Goal: Complete application form

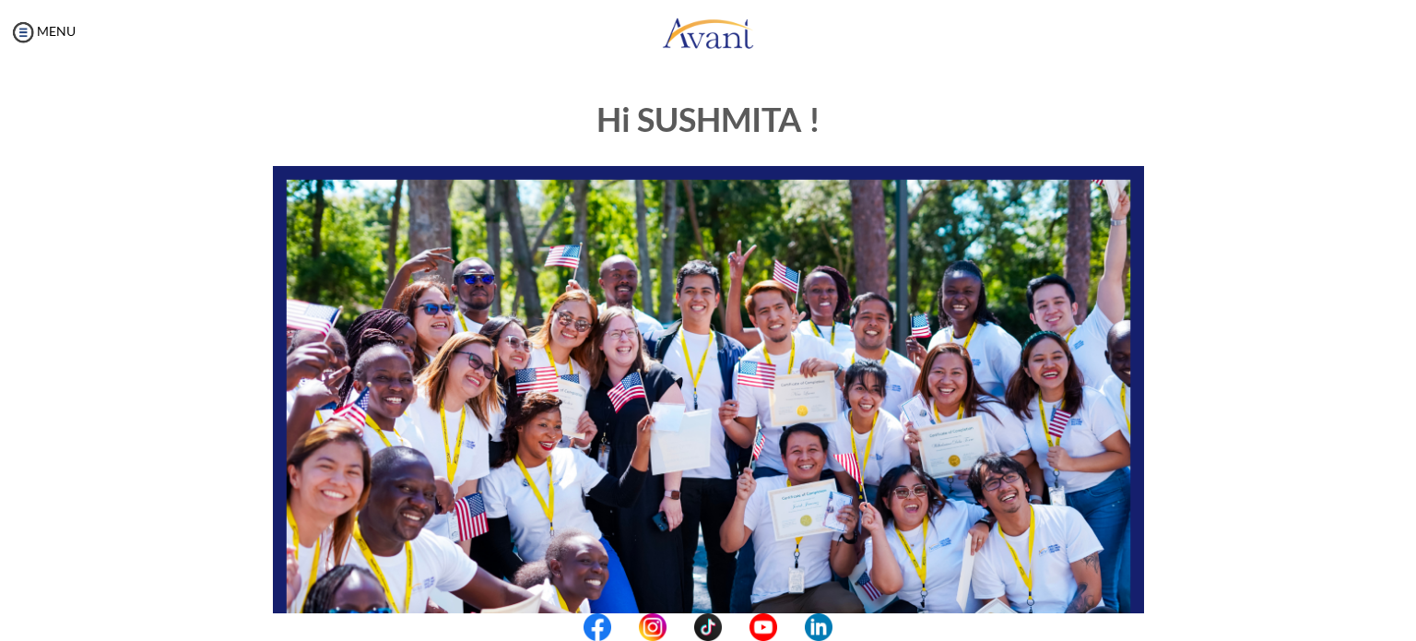
scroll to position [383, 0]
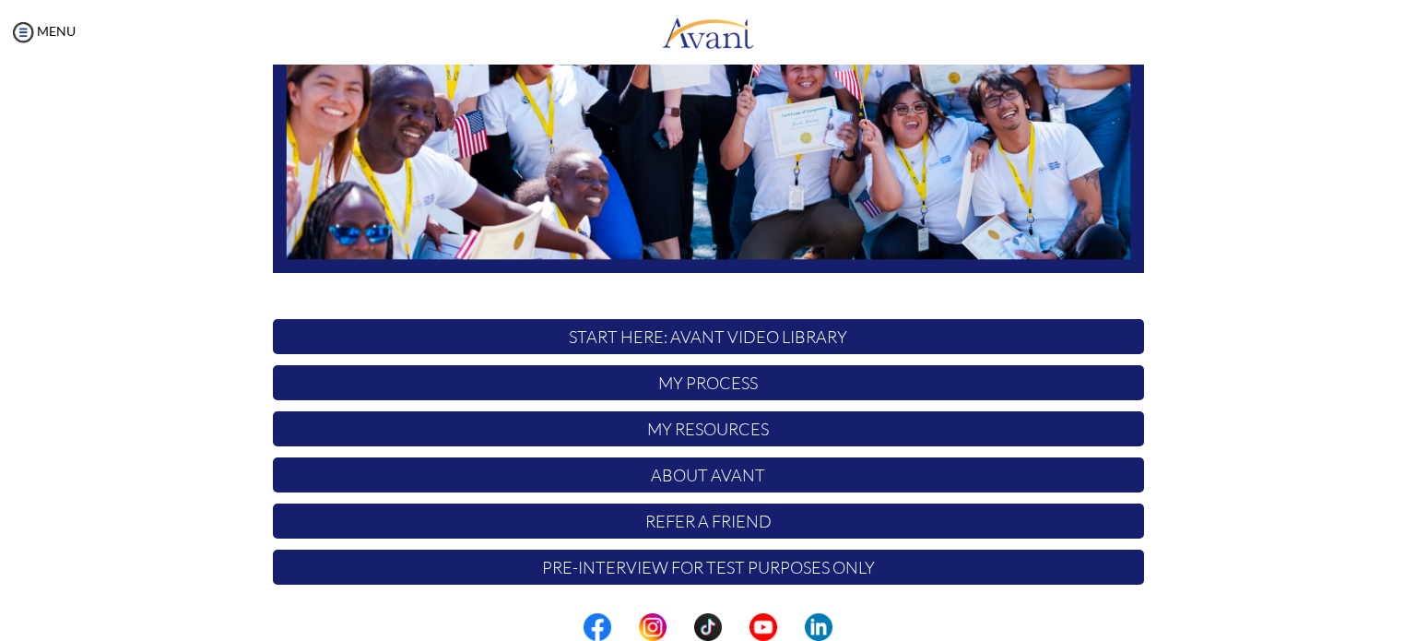
click at [1411, 631] on center at bounding box center [708, 627] width 1416 height 28
click at [847, 342] on p "START HERE: Avant Video Library" at bounding box center [708, 336] width 871 height 35
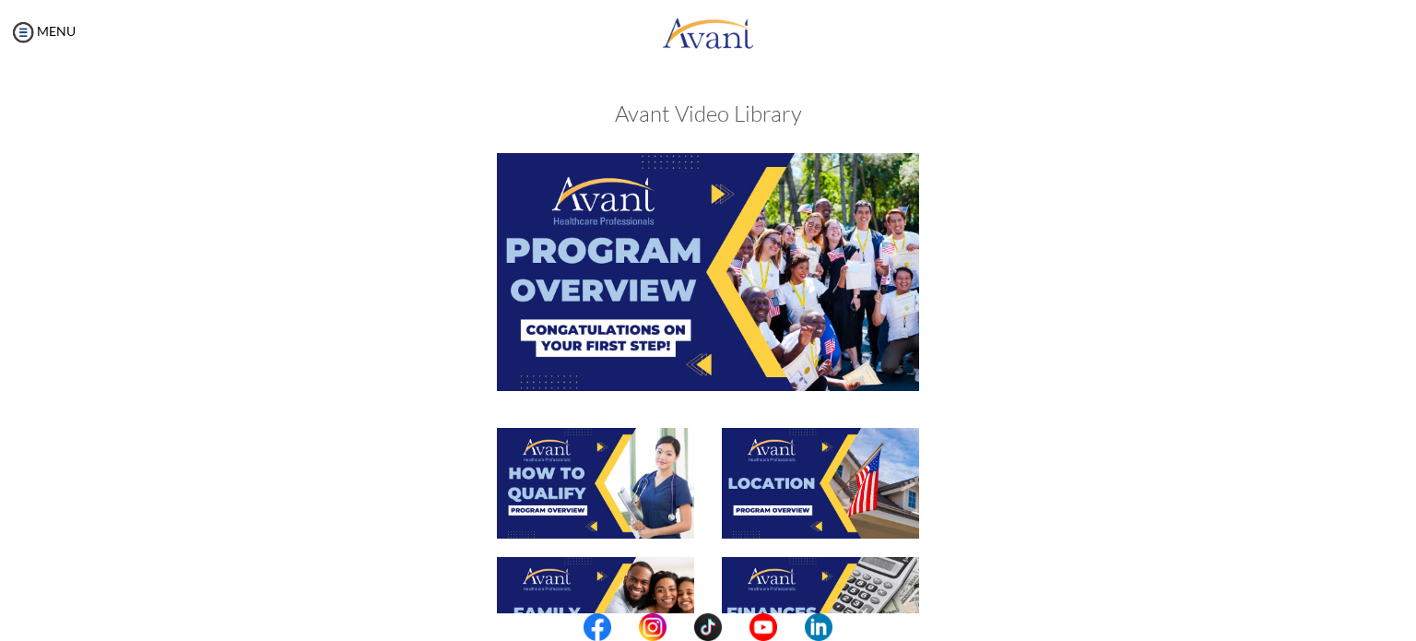
click at [1416, 622] on center at bounding box center [708, 627] width 1416 height 28
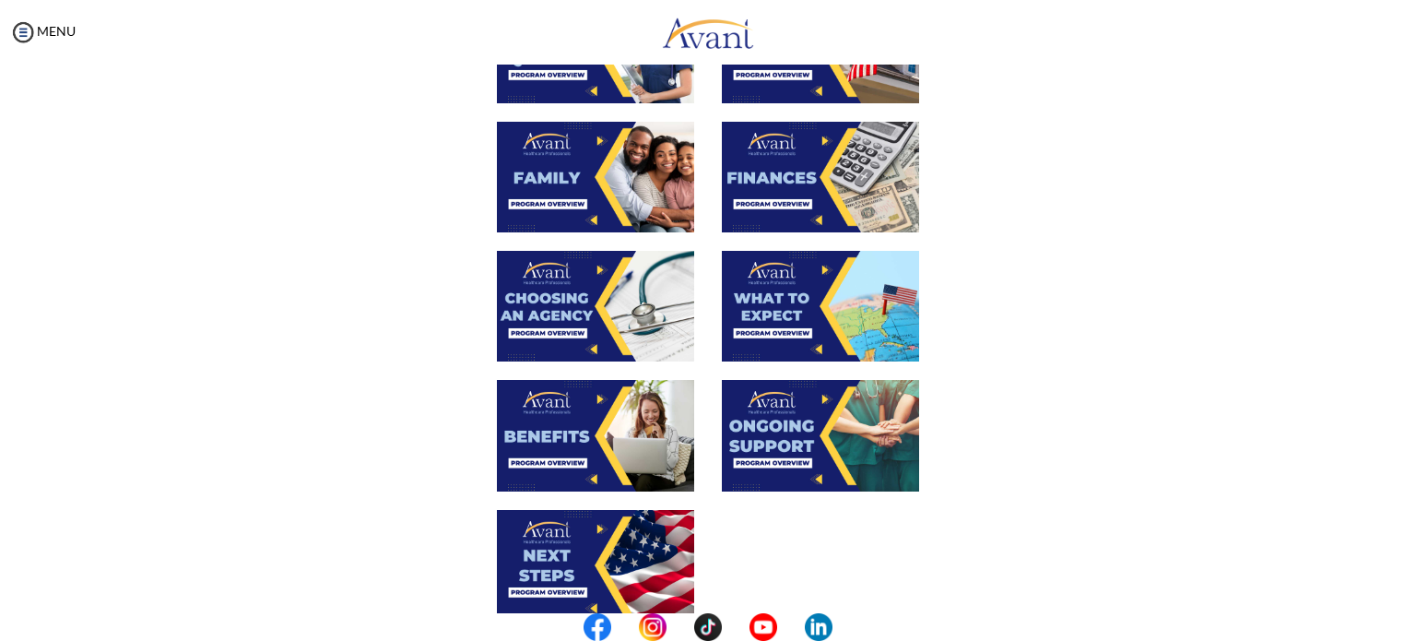
scroll to position [626, 0]
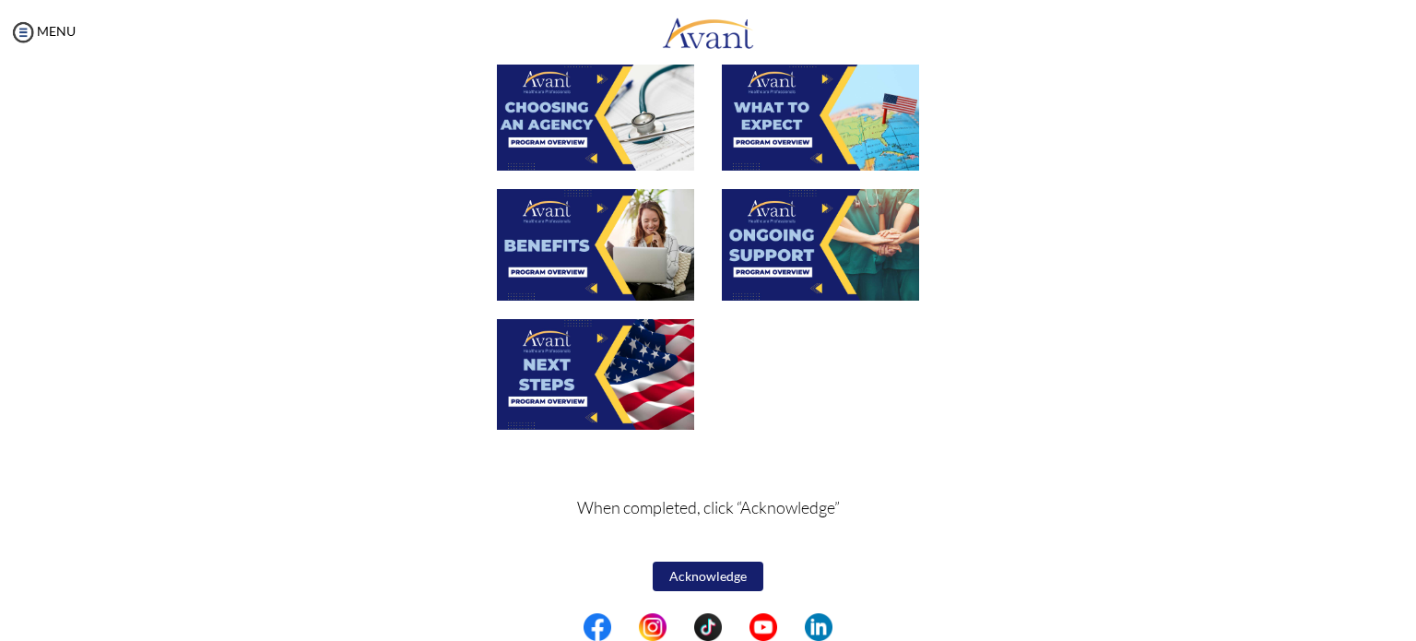
click at [728, 565] on button "Acknowledge" at bounding box center [708, 577] width 111 height 30
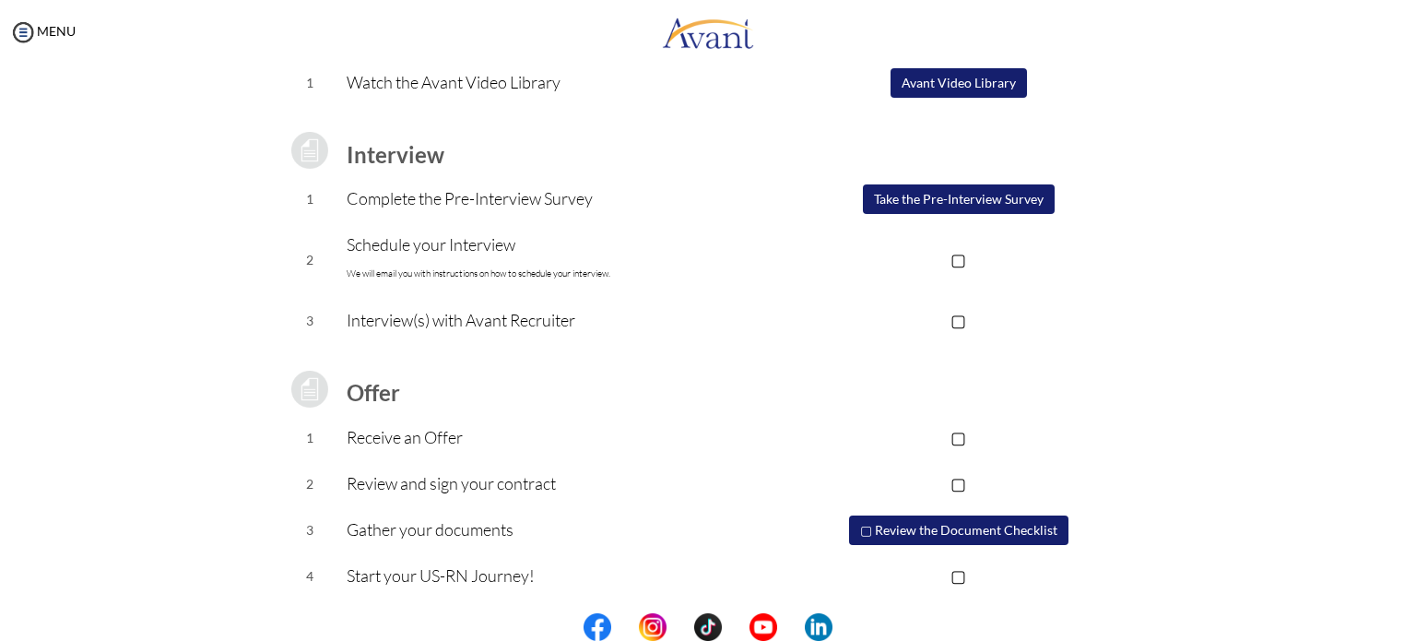
scroll to position [197, 0]
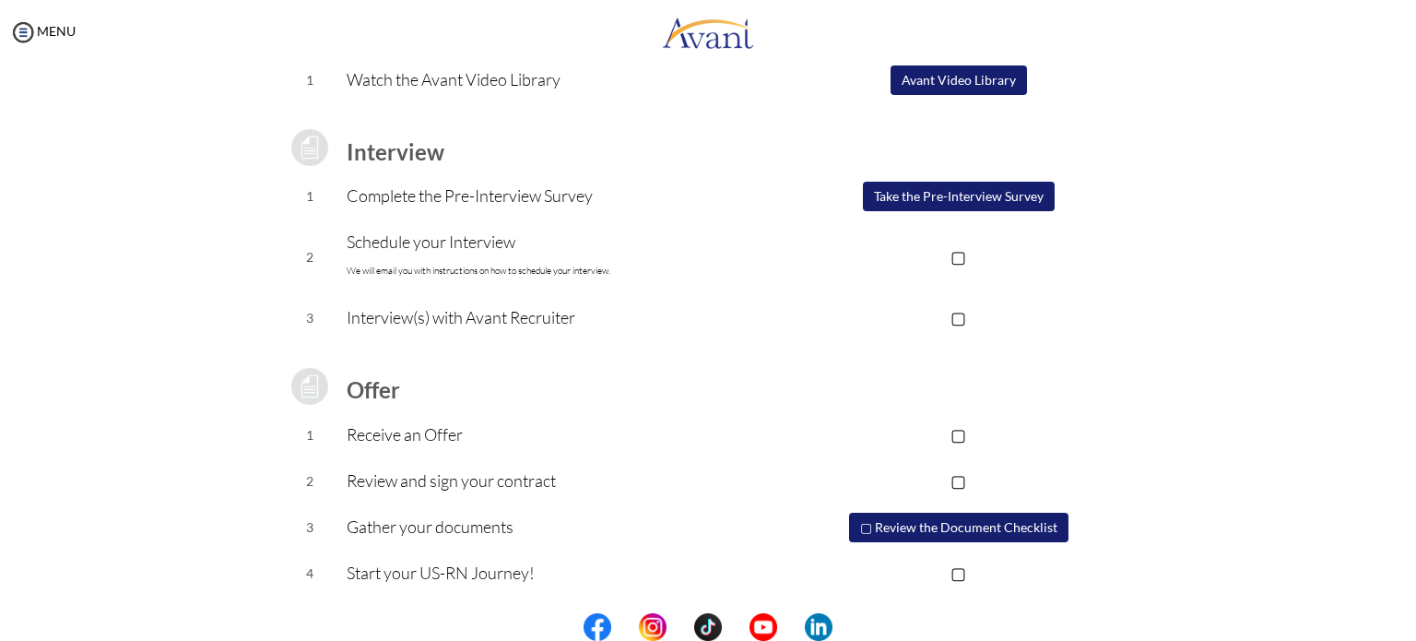
click at [911, 190] on button "Take the Pre-Interview Survey" at bounding box center [959, 197] width 192 height 30
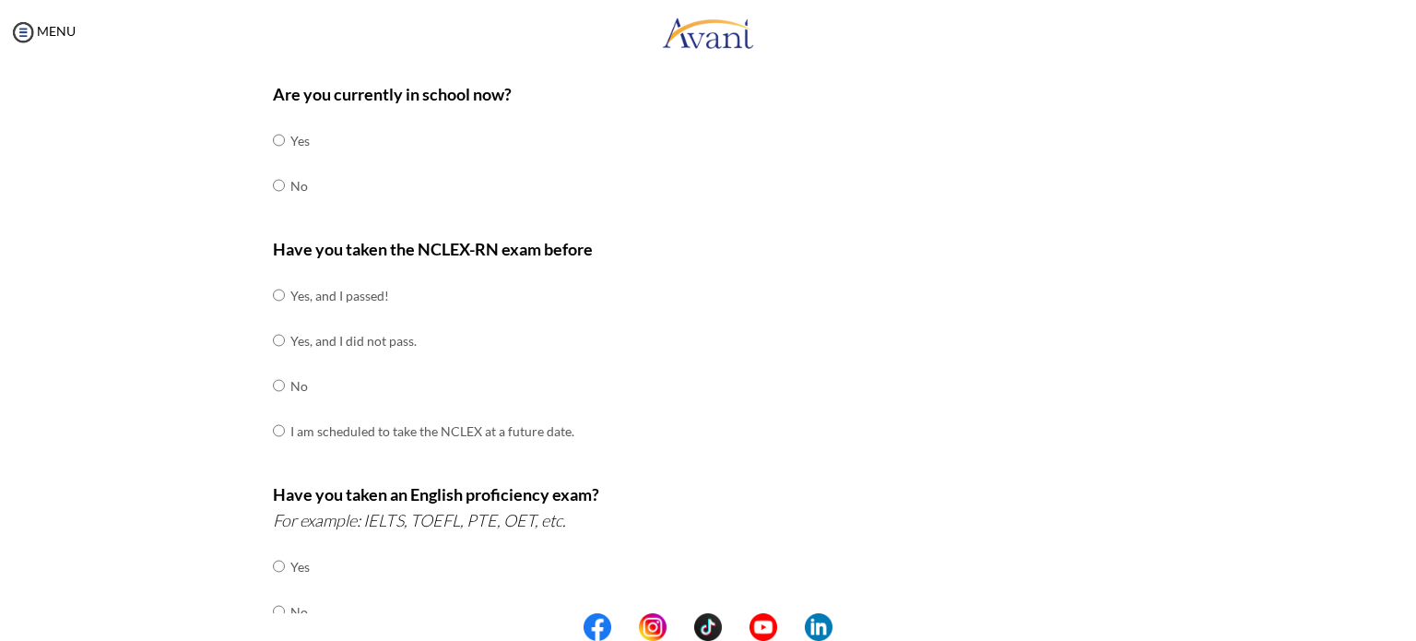
scroll to position [536, 0]
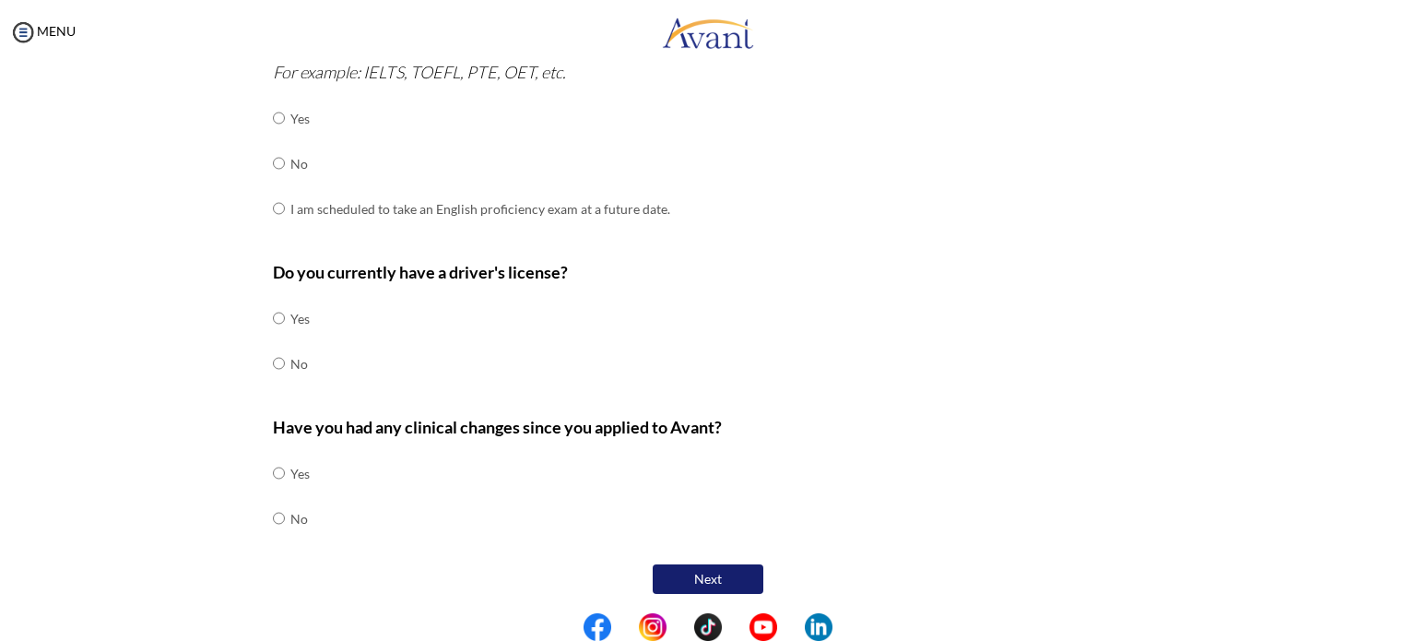
click at [723, 586] on button "Next" at bounding box center [708, 579] width 111 height 30
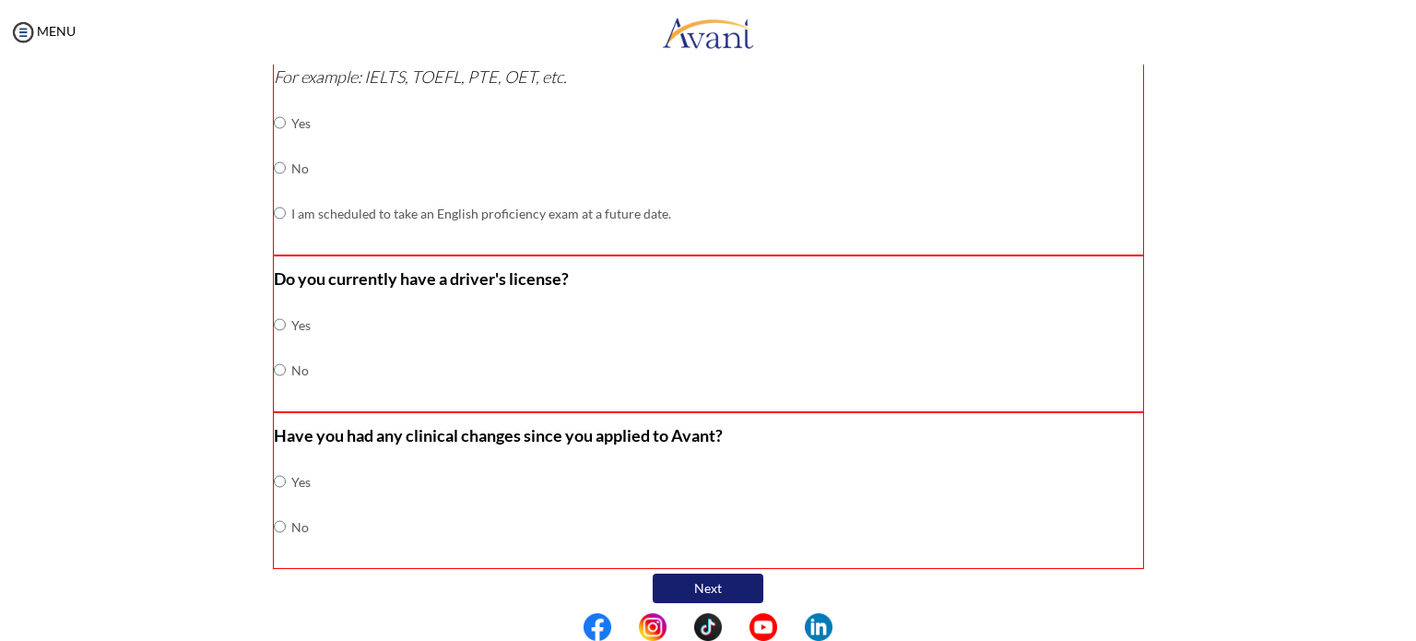
scroll to position [544, 0]
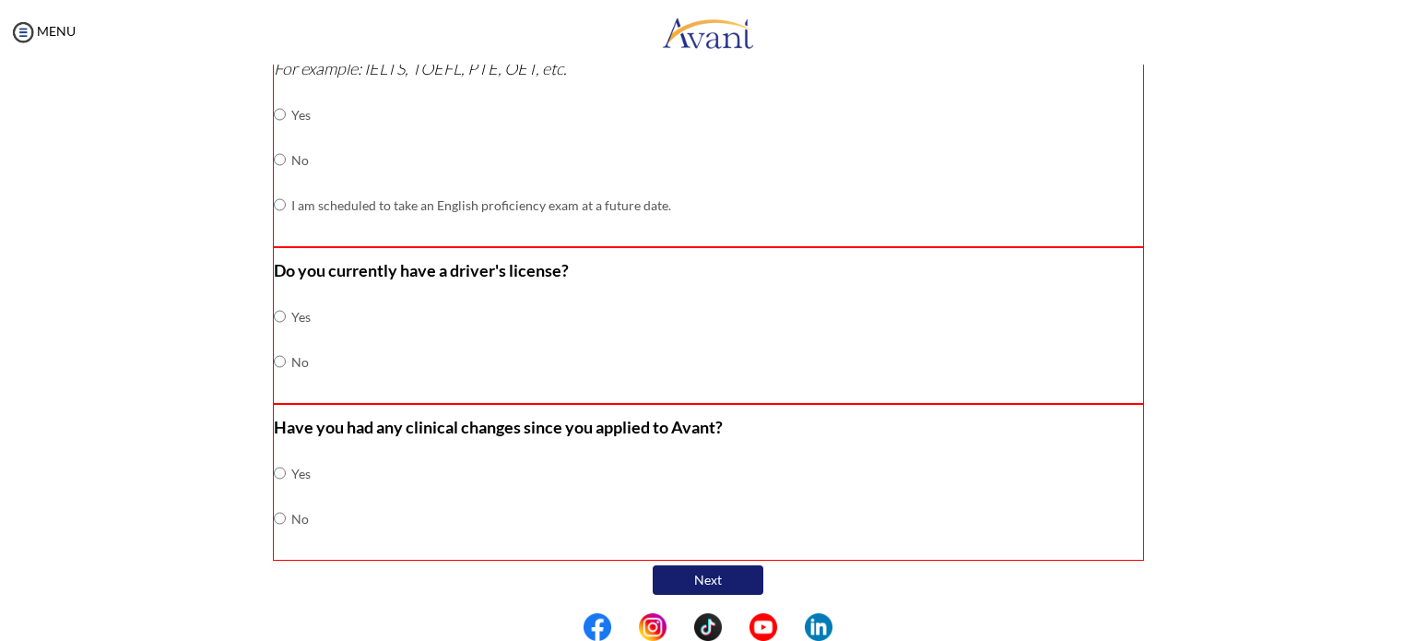
click at [731, 565] on button "Next" at bounding box center [708, 580] width 111 height 30
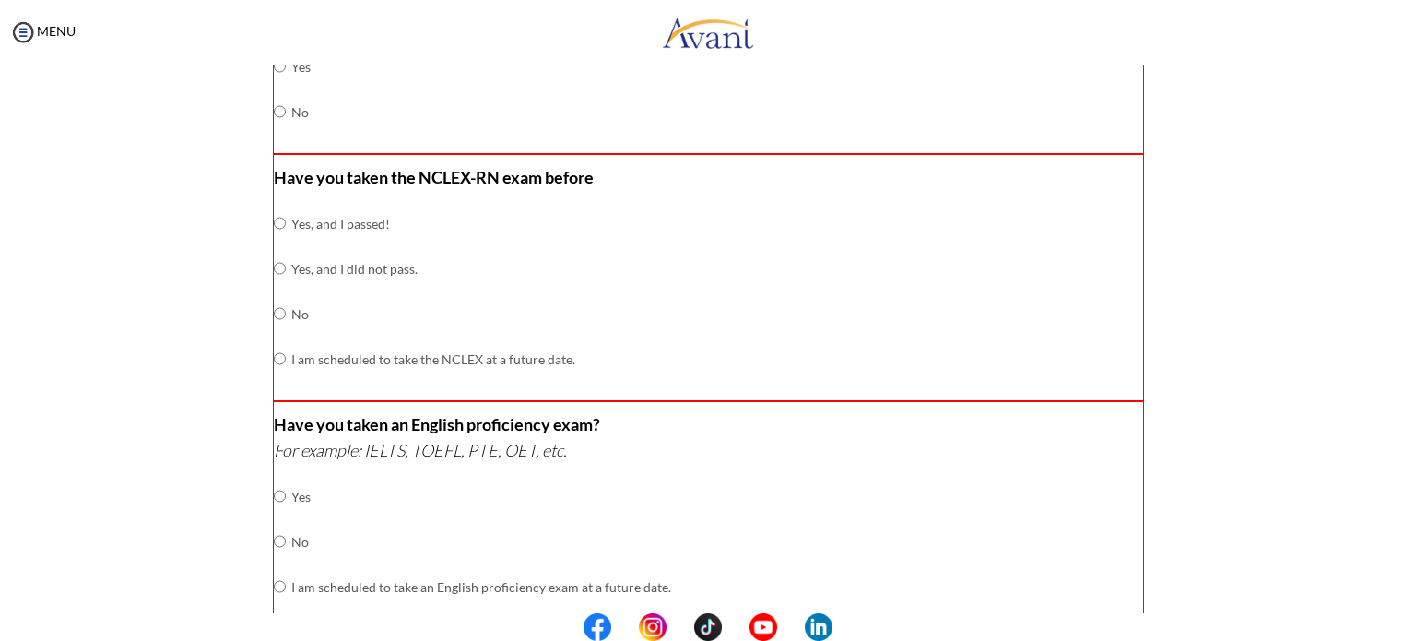
scroll to position [0, 0]
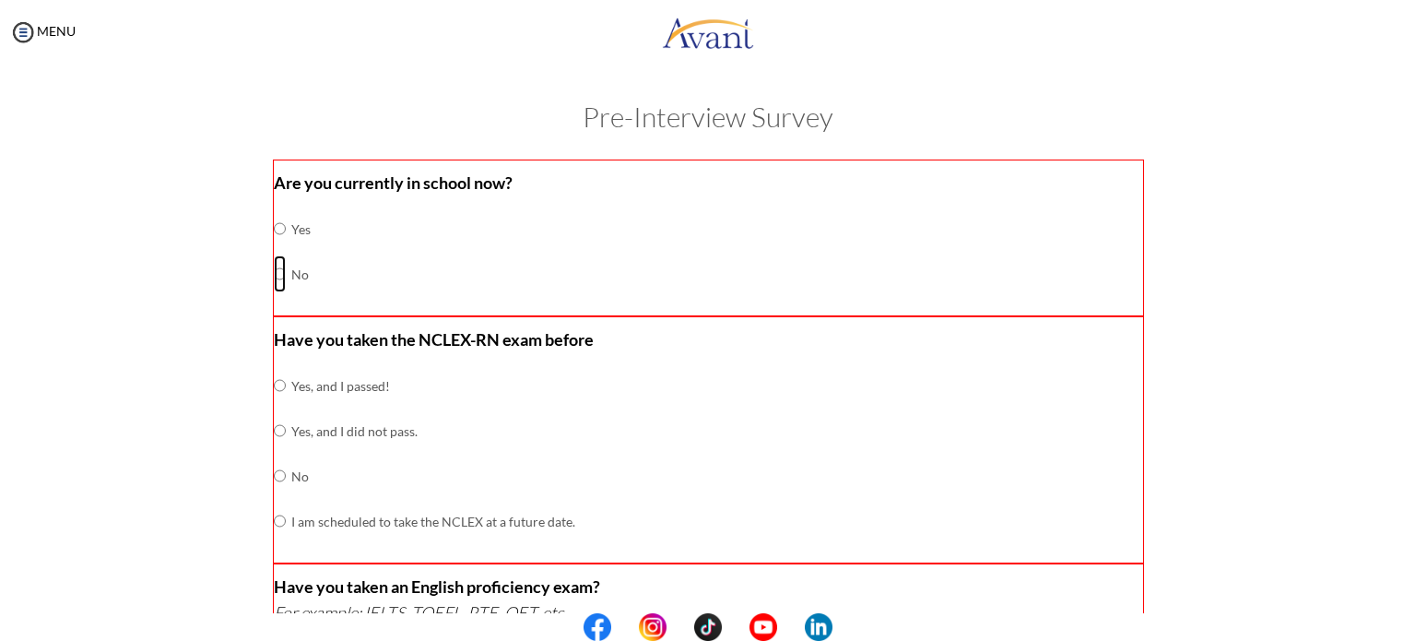
click at [274, 247] on input "radio" at bounding box center [280, 228] width 12 height 37
radio input "true"
click at [274, 404] on input "radio" at bounding box center [280, 385] width 12 height 37
radio input "true"
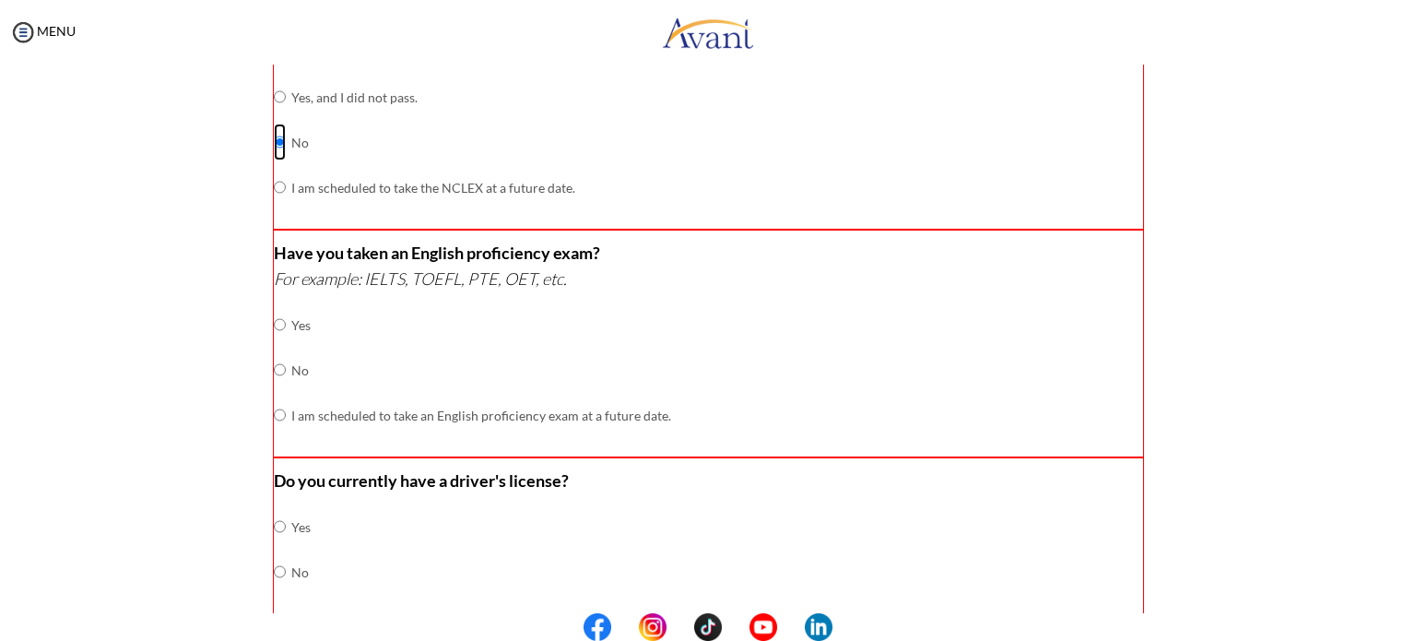
scroll to position [352, 0]
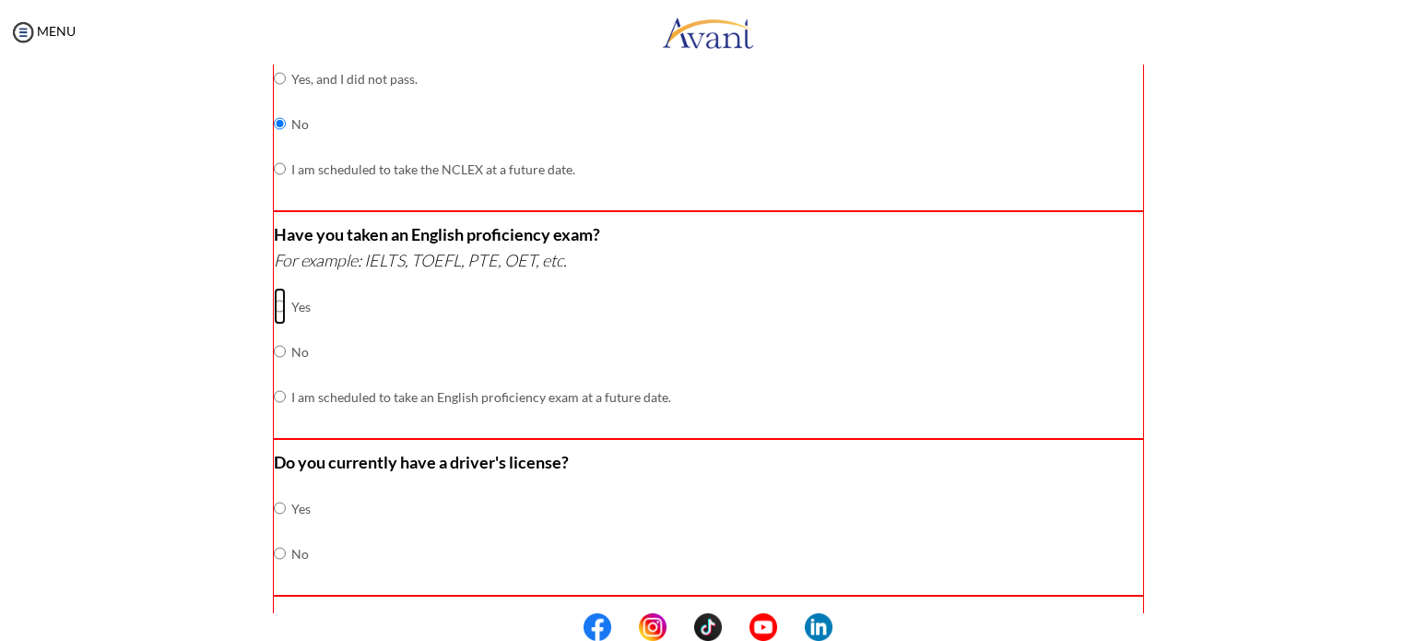
click at [274, 298] on input "radio" at bounding box center [280, 306] width 12 height 37
radio input "true"
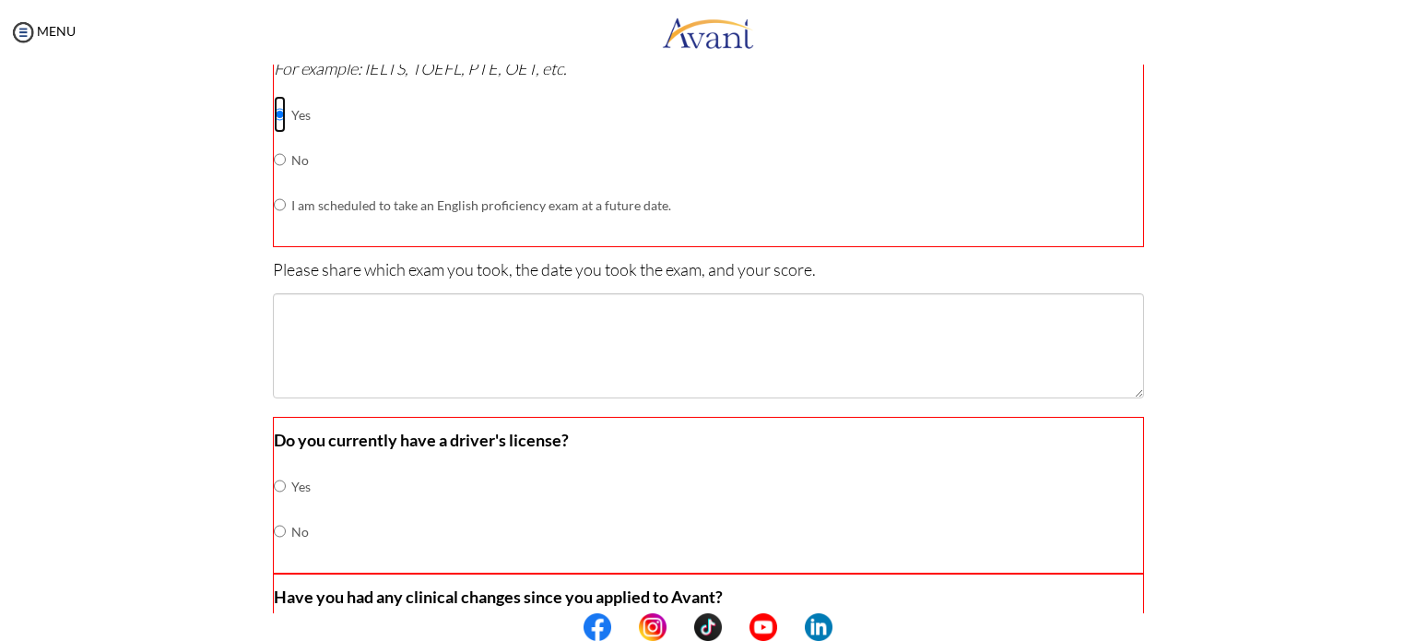
scroll to position [598, 0]
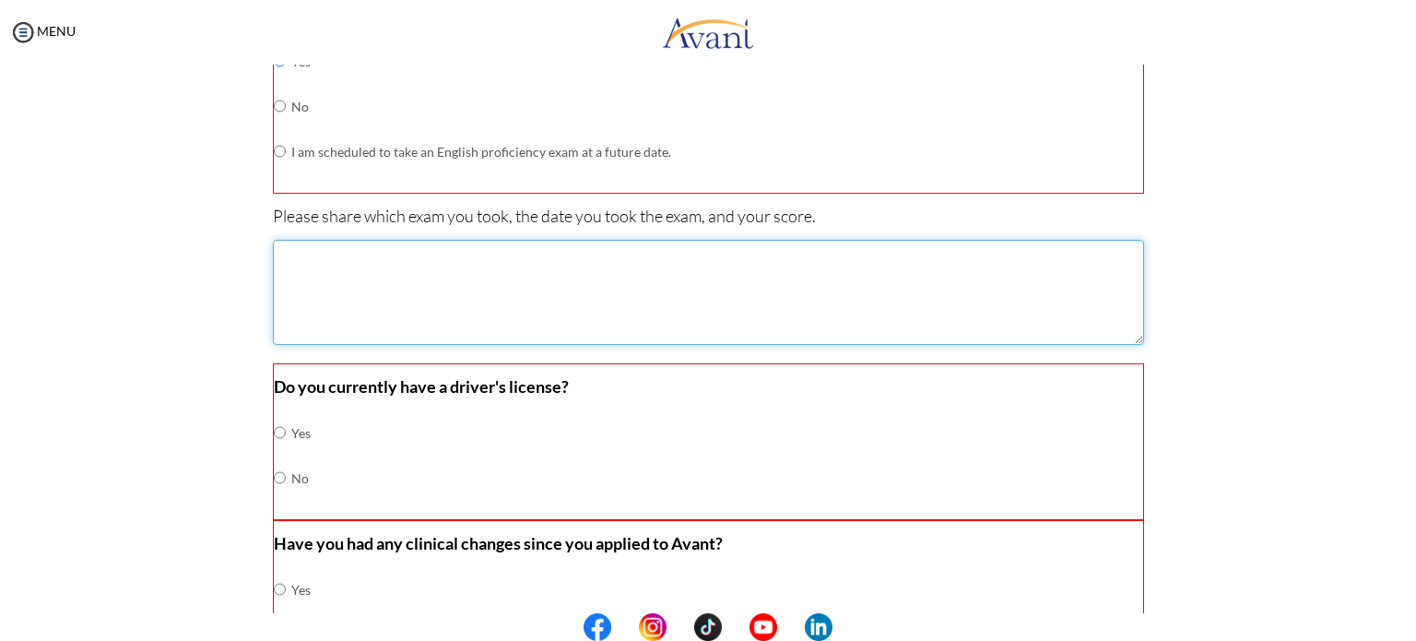
click at [761, 274] on textarea at bounding box center [708, 292] width 871 height 105
type textarea "IELTS, 6.0"
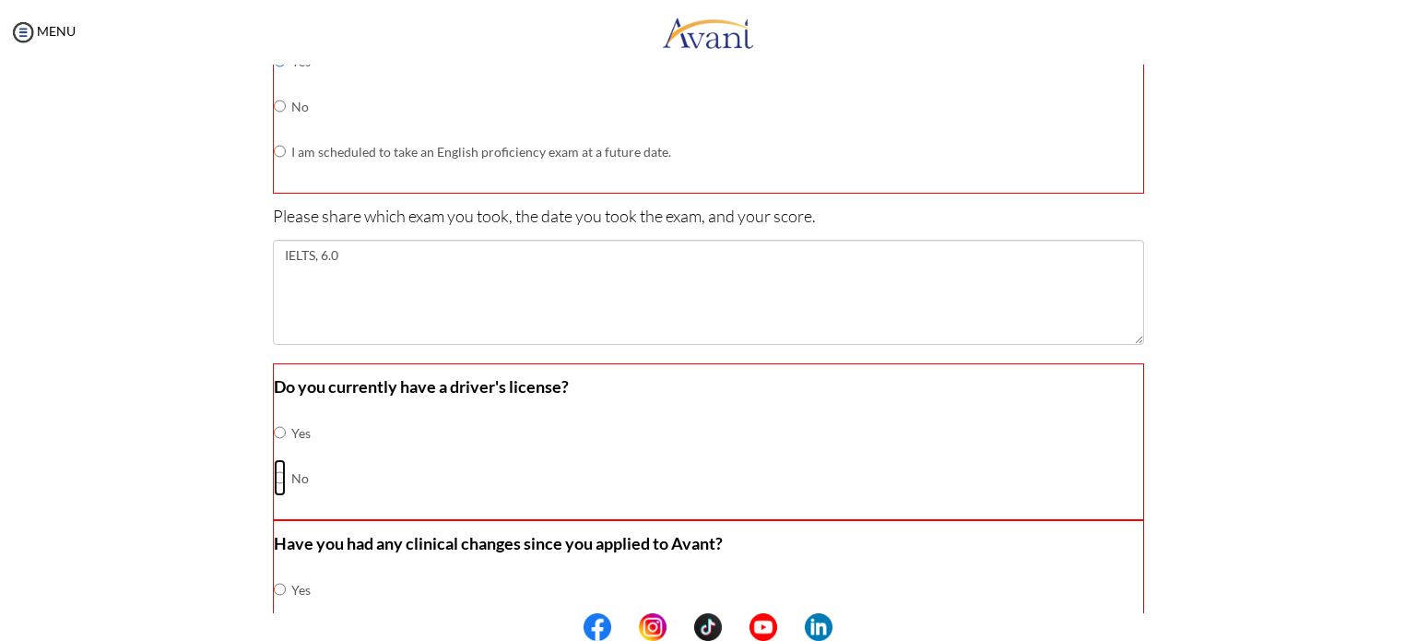
click at [275, 451] on input "radio" at bounding box center [280, 432] width 12 height 37
radio input "true"
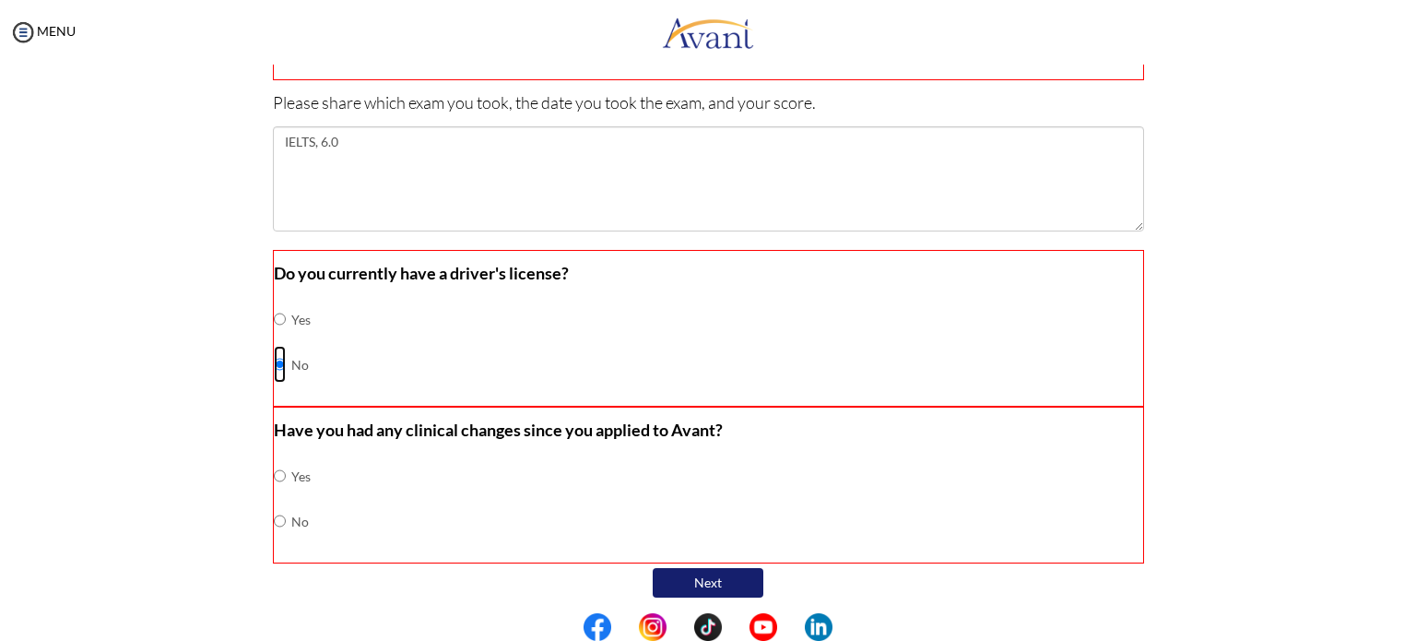
scroll to position [713, 0]
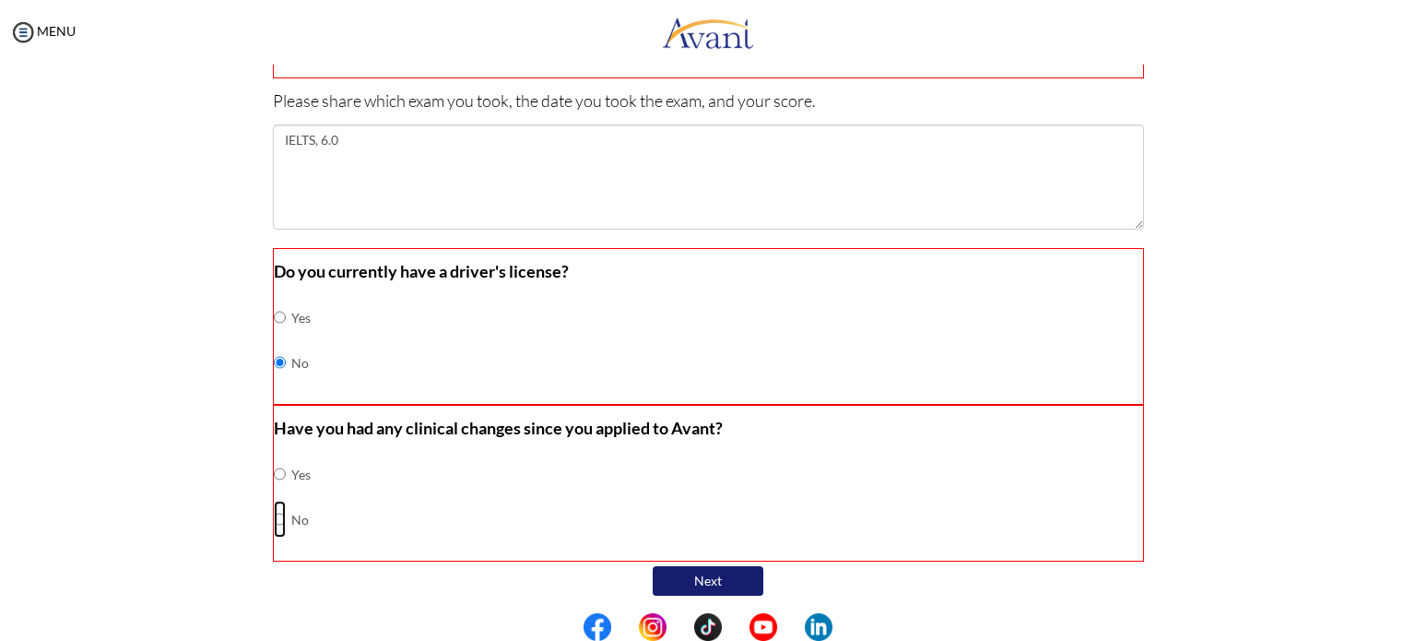
click at [274, 492] on input "radio" at bounding box center [280, 474] width 12 height 37
radio input "true"
click at [690, 577] on button "Next" at bounding box center [708, 581] width 111 height 30
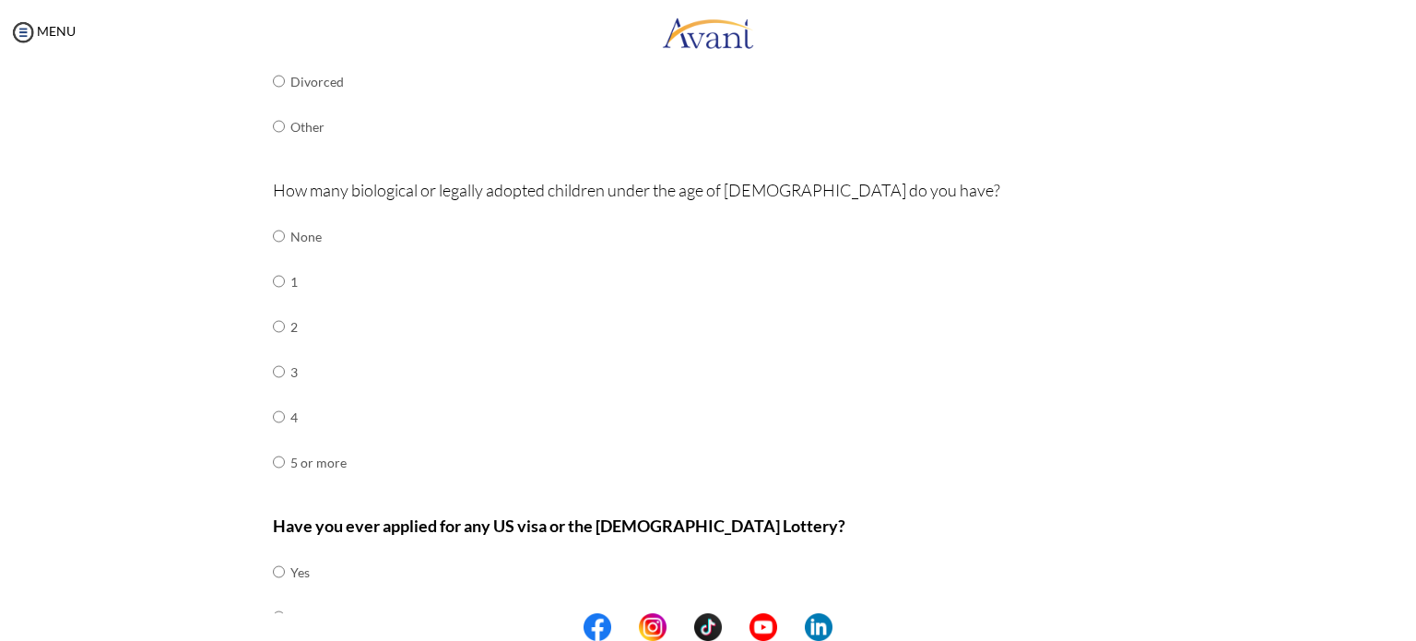
scroll to position [605, 0]
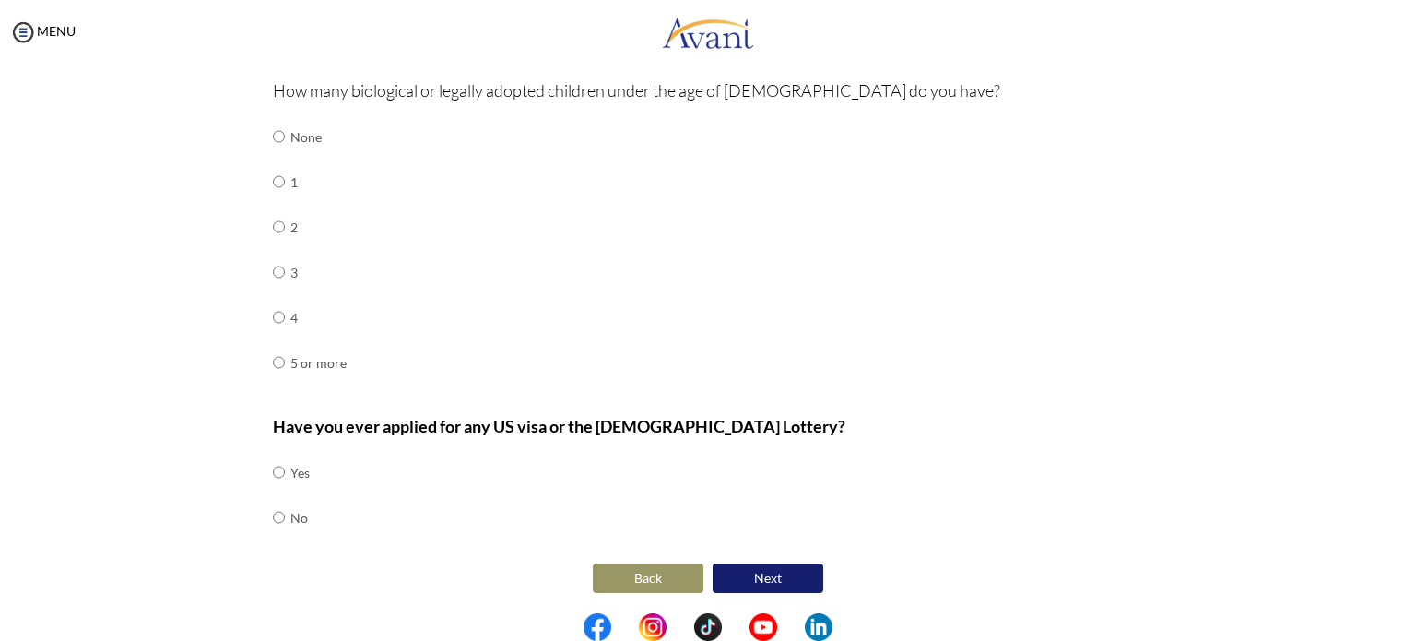
click at [765, 575] on button "Next" at bounding box center [768, 578] width 111 height 30
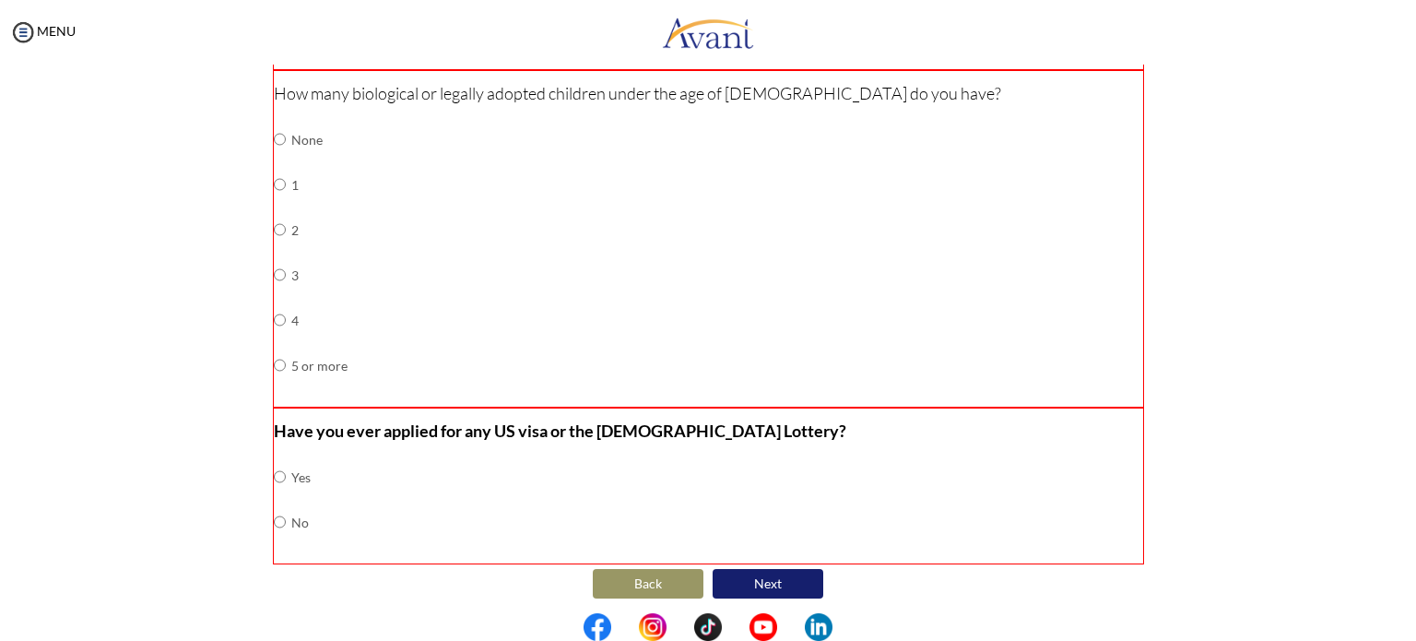
scroll to position [609, 0]
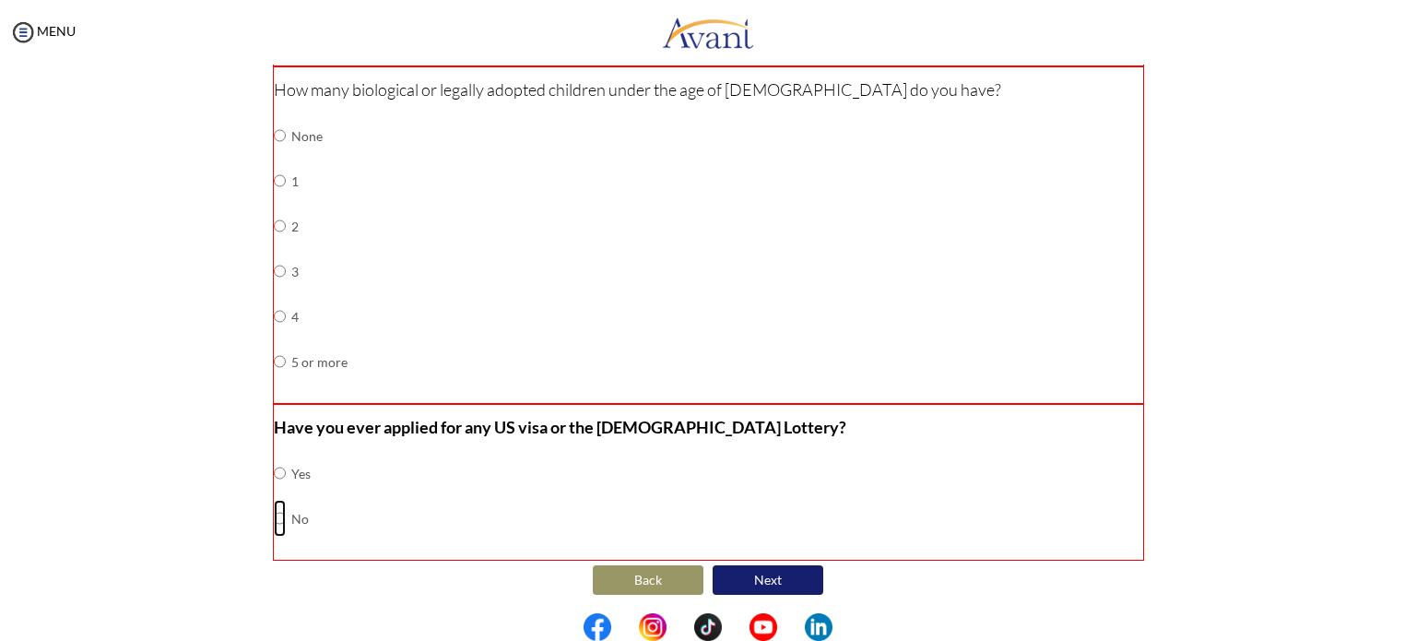
click at [274, 492] on input "radio" at bounding box center [280, 473] width 12 height 37
radio input "true"
click at [277, 154] on input "radio" at bounding box center [280, 135] width 12 height 37
radio input "true"
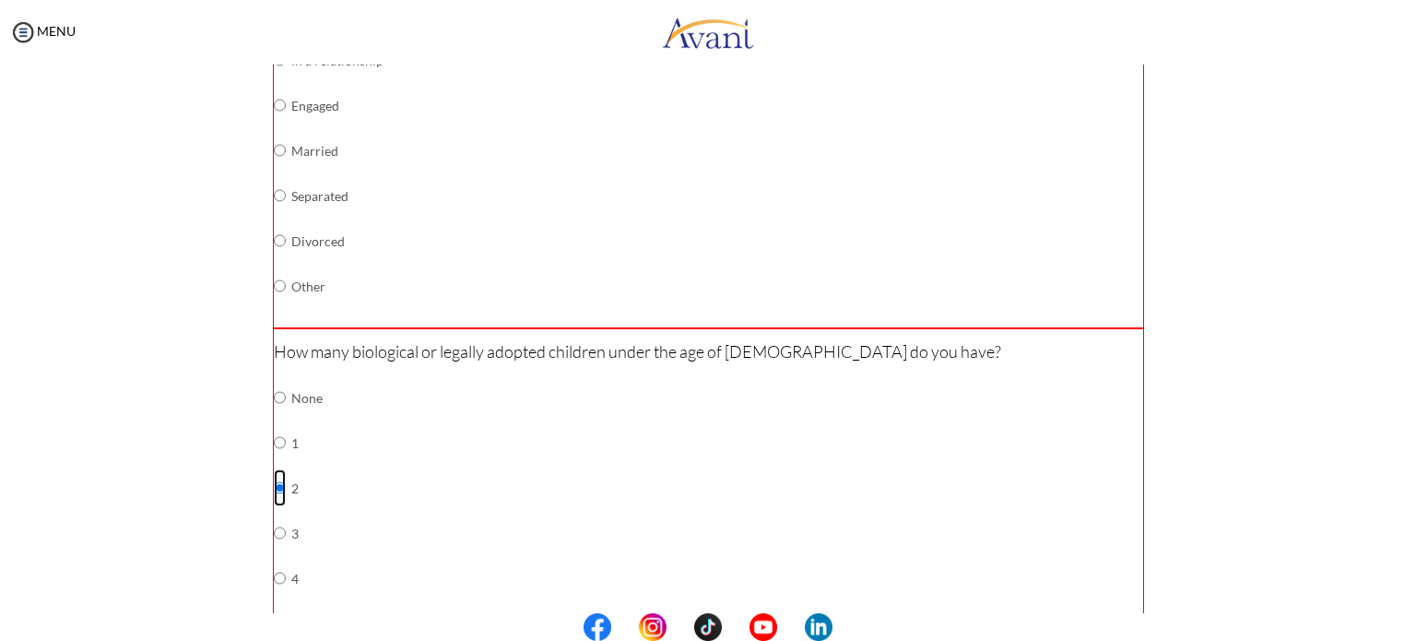
scroll to position [340, 0]
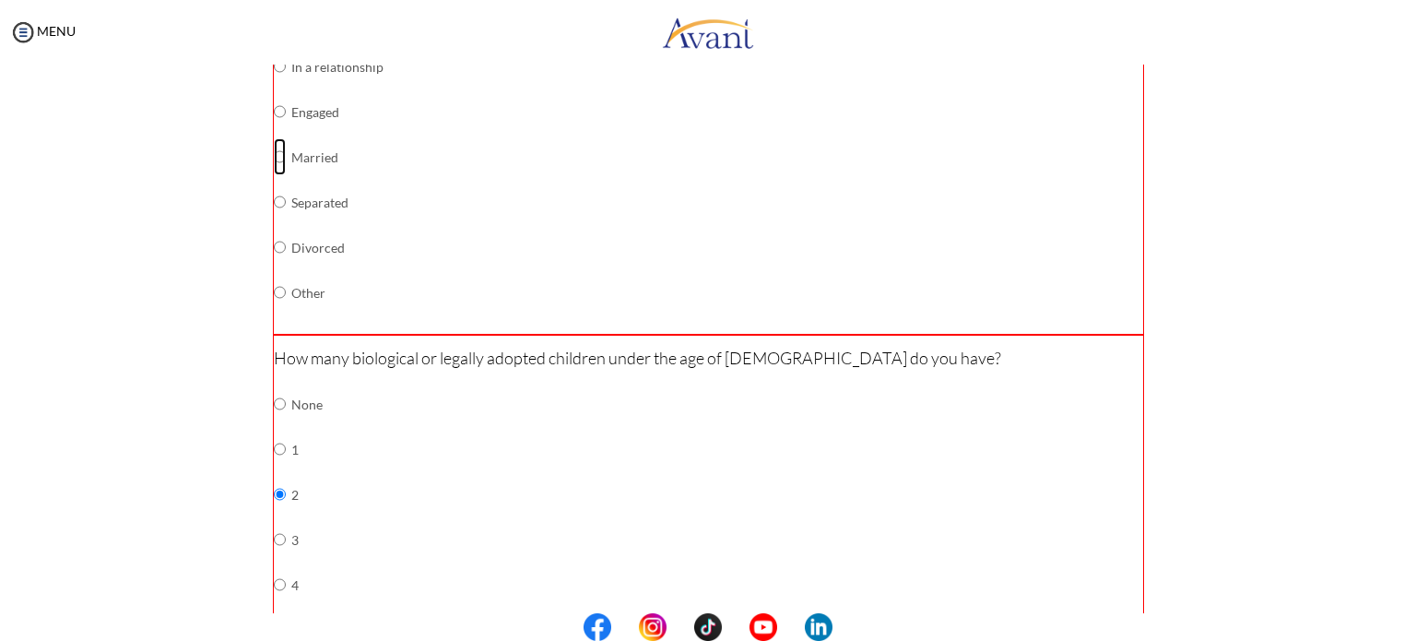
click at [274, 40] on input "radio" at bounding box center [280, 21] width 12 height 37
radio input "true"
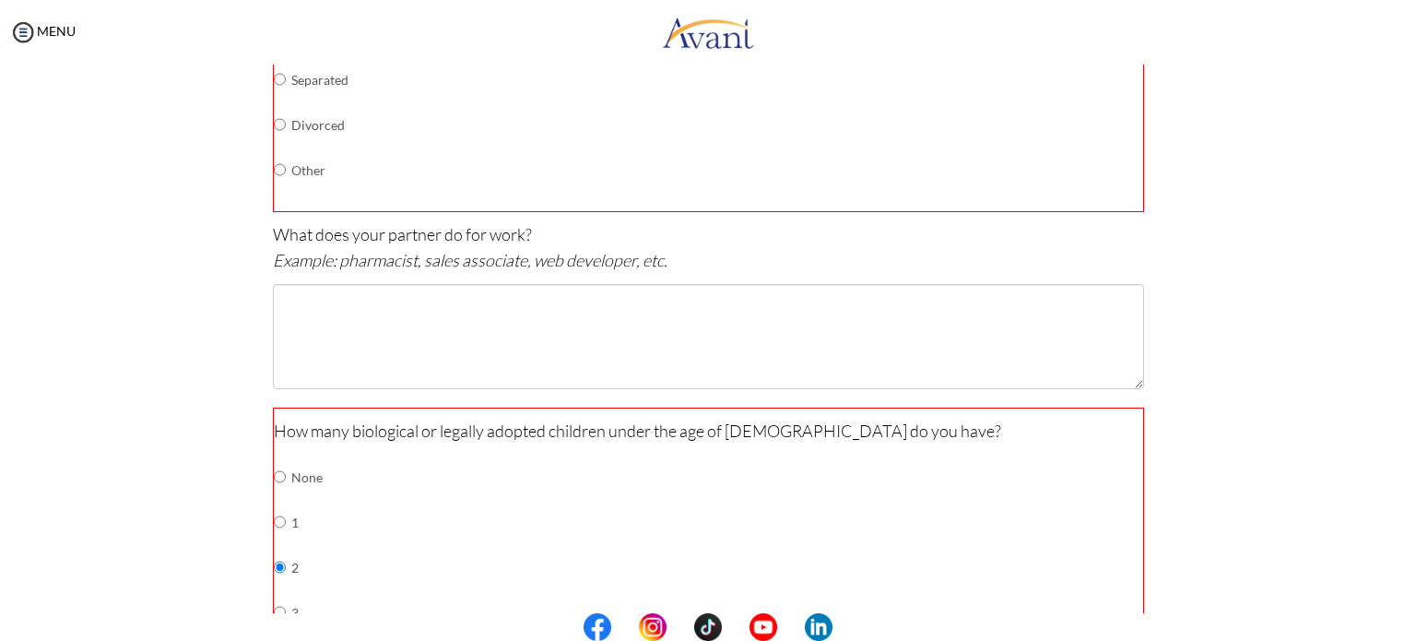
scroll to position [475, 0]
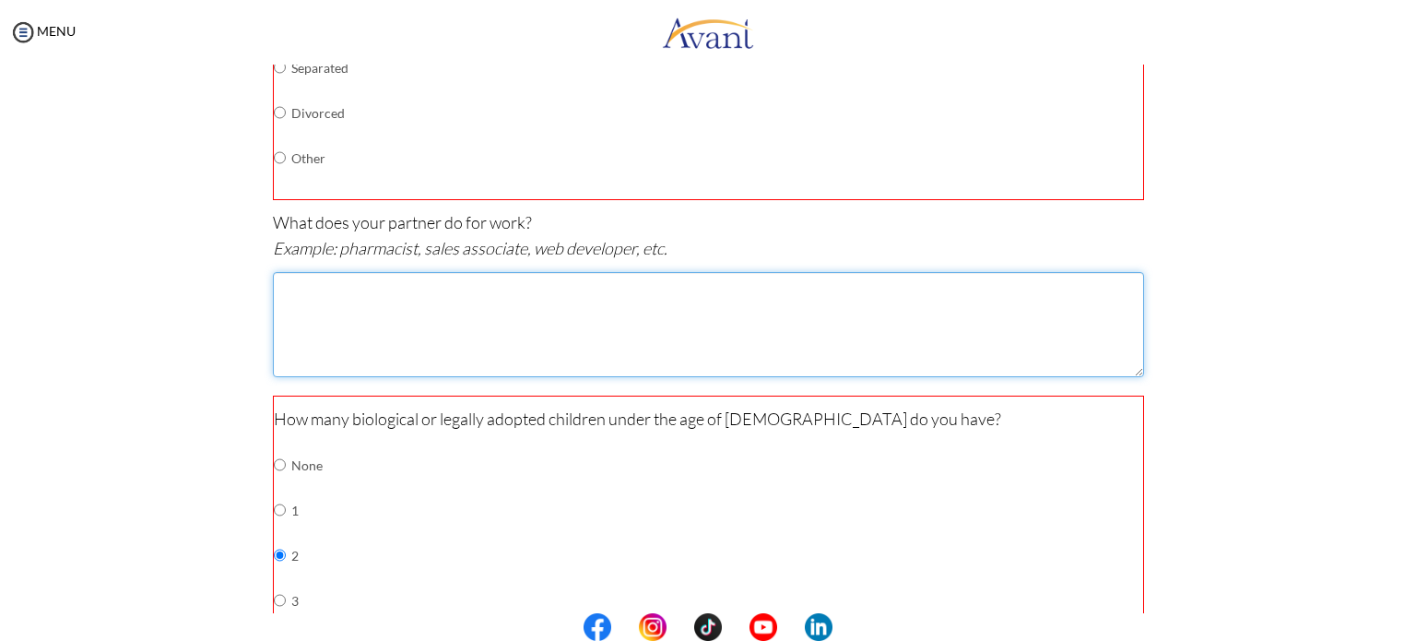
click at [512, 309] on textarea at bounding box center [708, 324] width 871 height 105
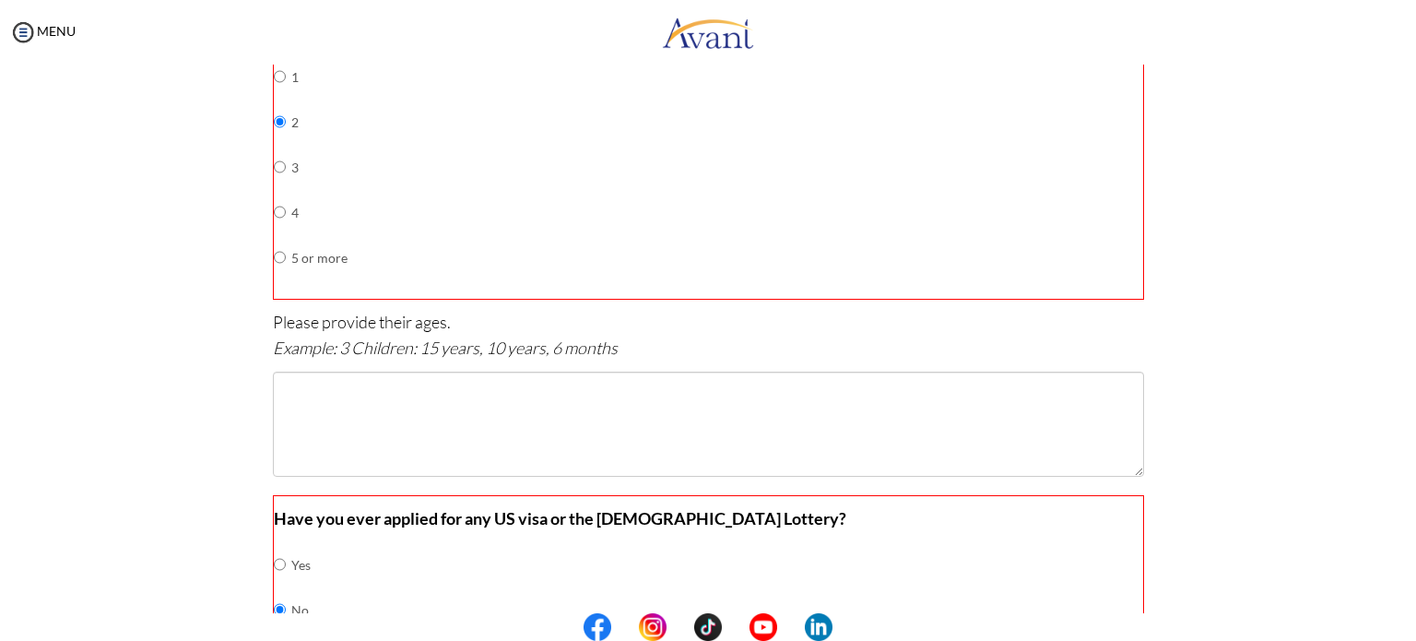
scroll to position [922, 0]
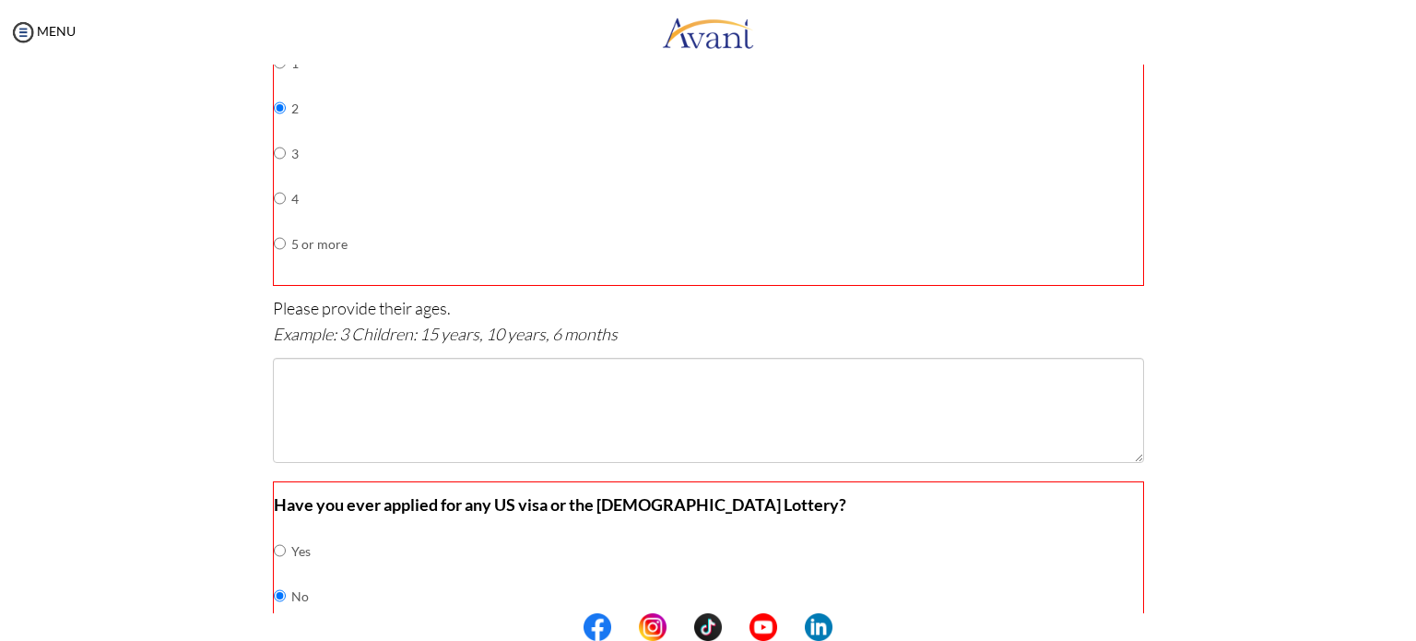
type textarea "site manager"
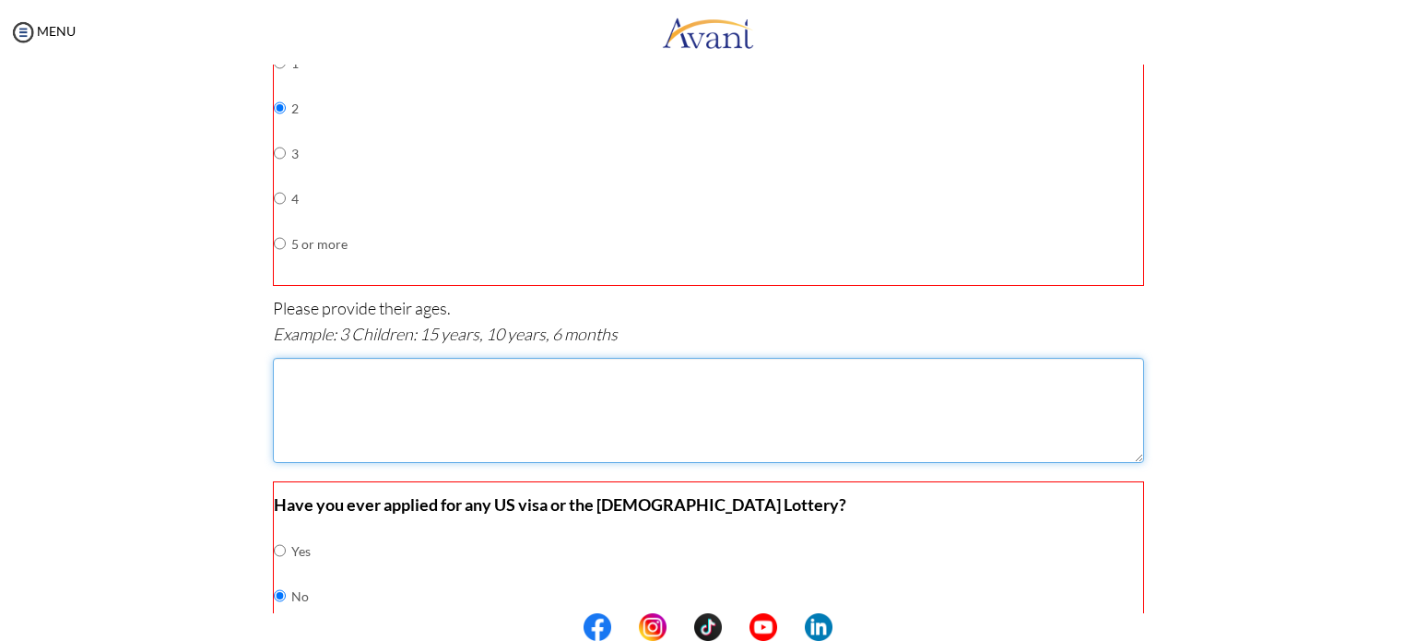
click at [533, 375] on textarea at bounding box center [708, 410] width 871 height 105
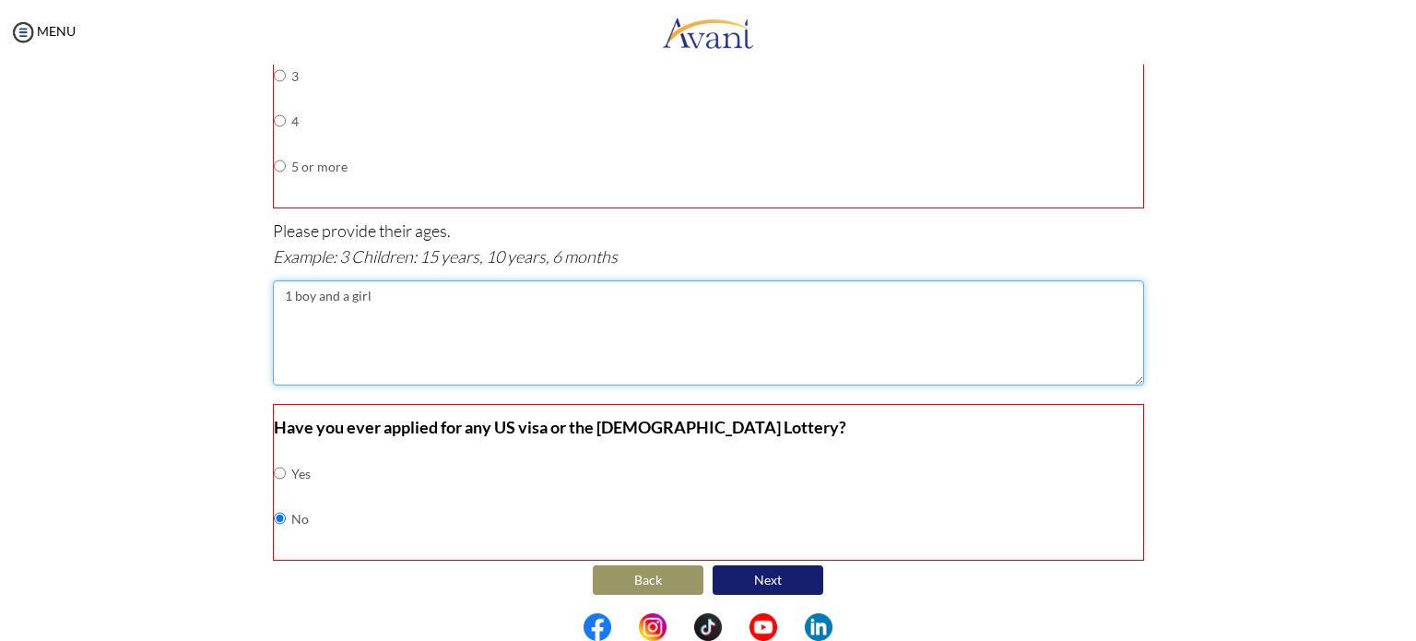
type textarea "1 boy and a girl"
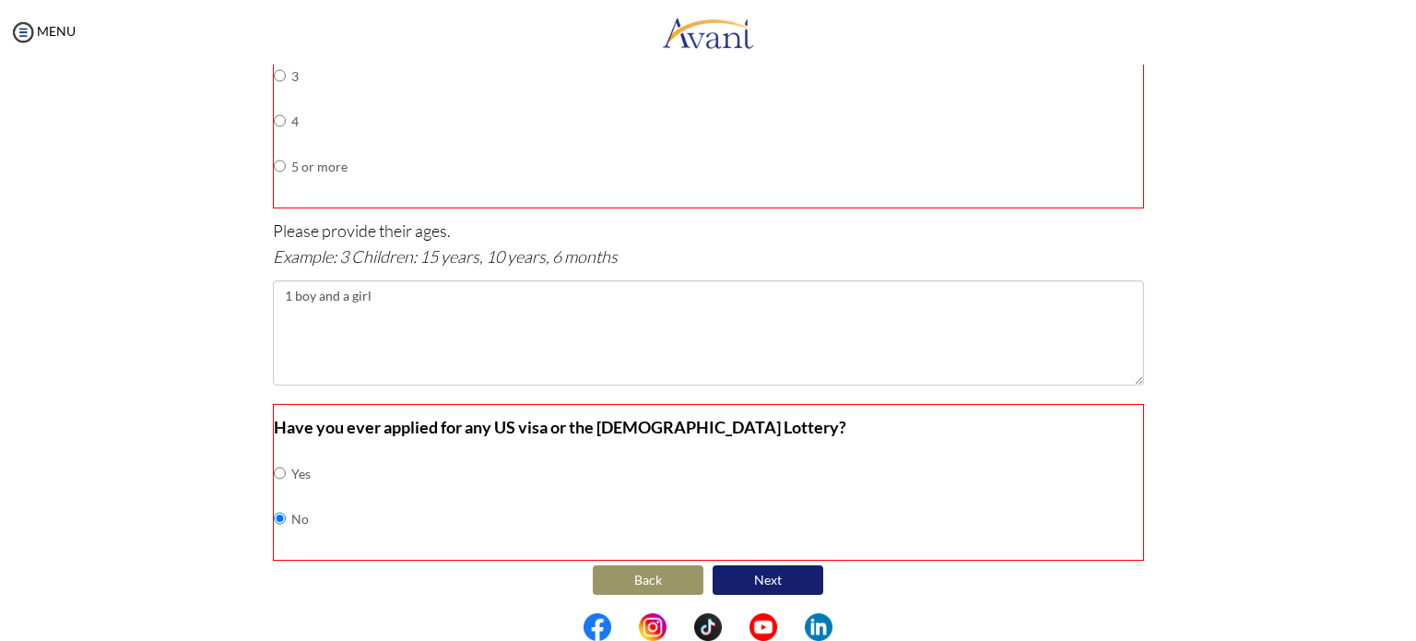
click at [762, 581] on button "Next" at bounding box center [768, 580] width 111 height 30
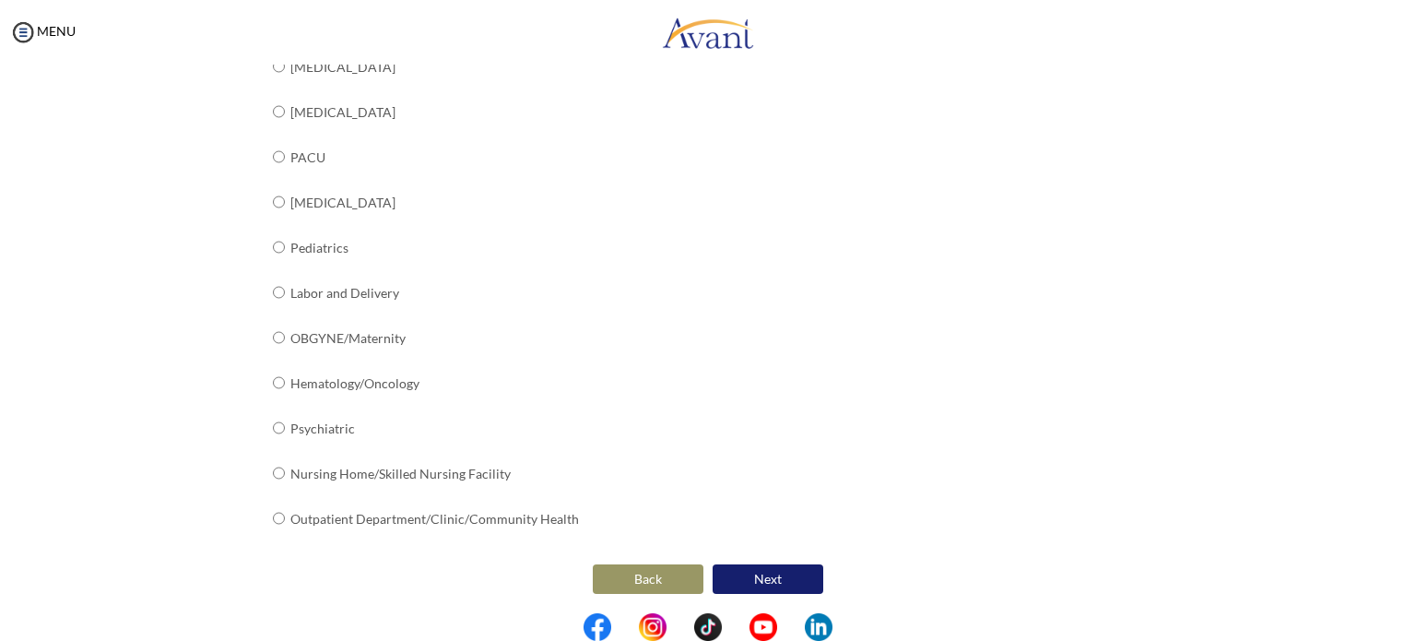
scroll to position [133, 0]
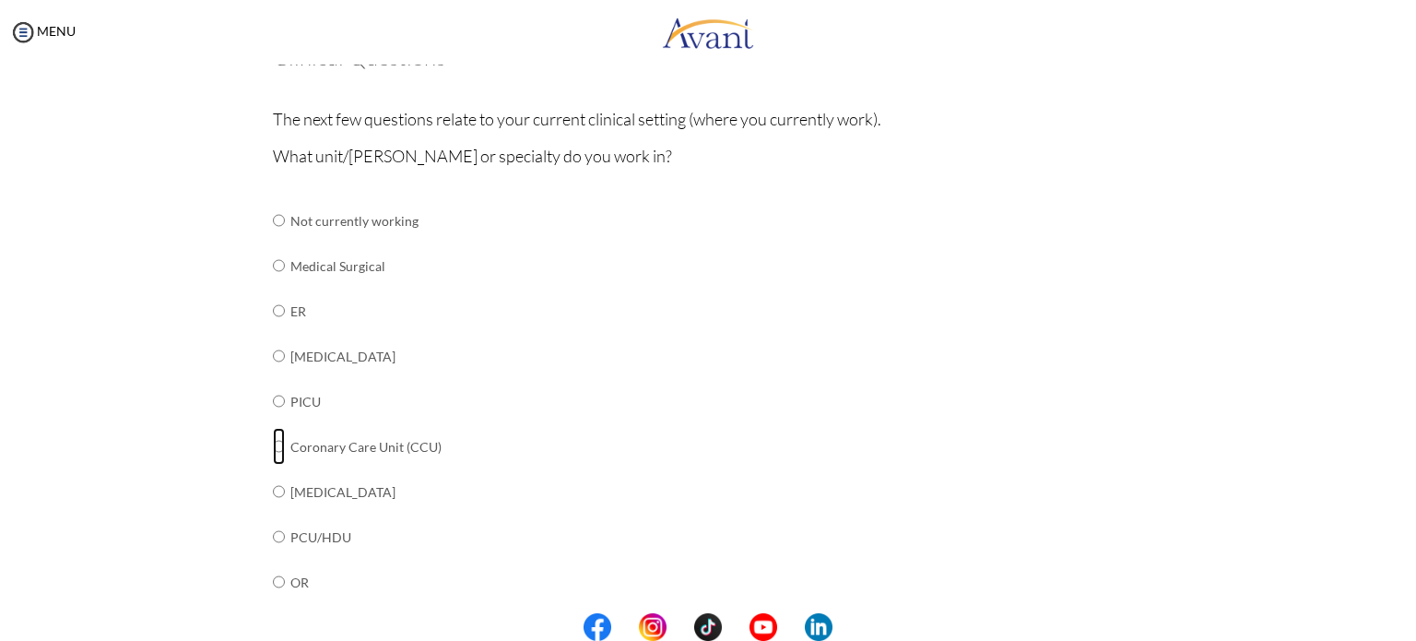
click at [276, 239] on input "radio" at bounding box center [279, 220] width 12 height 37
radio input "true"
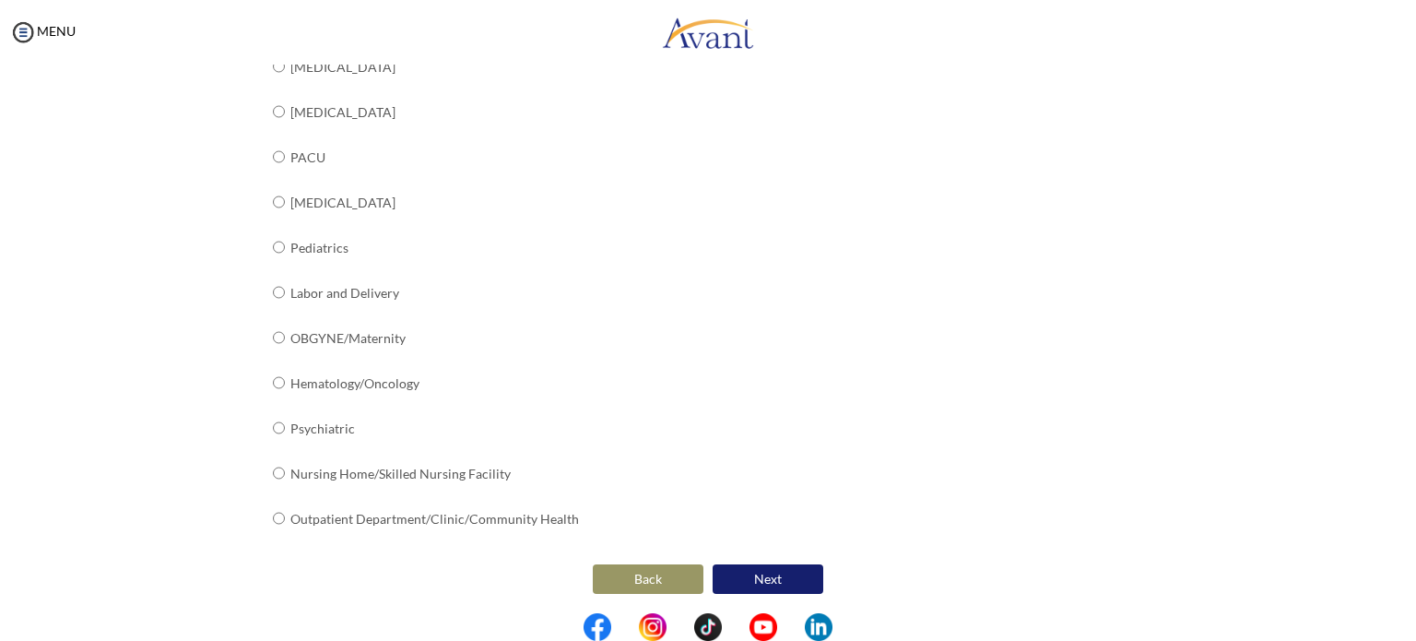
click at [797, 566] on button "Next" at bounding box center [768, 579] width 111 height 30
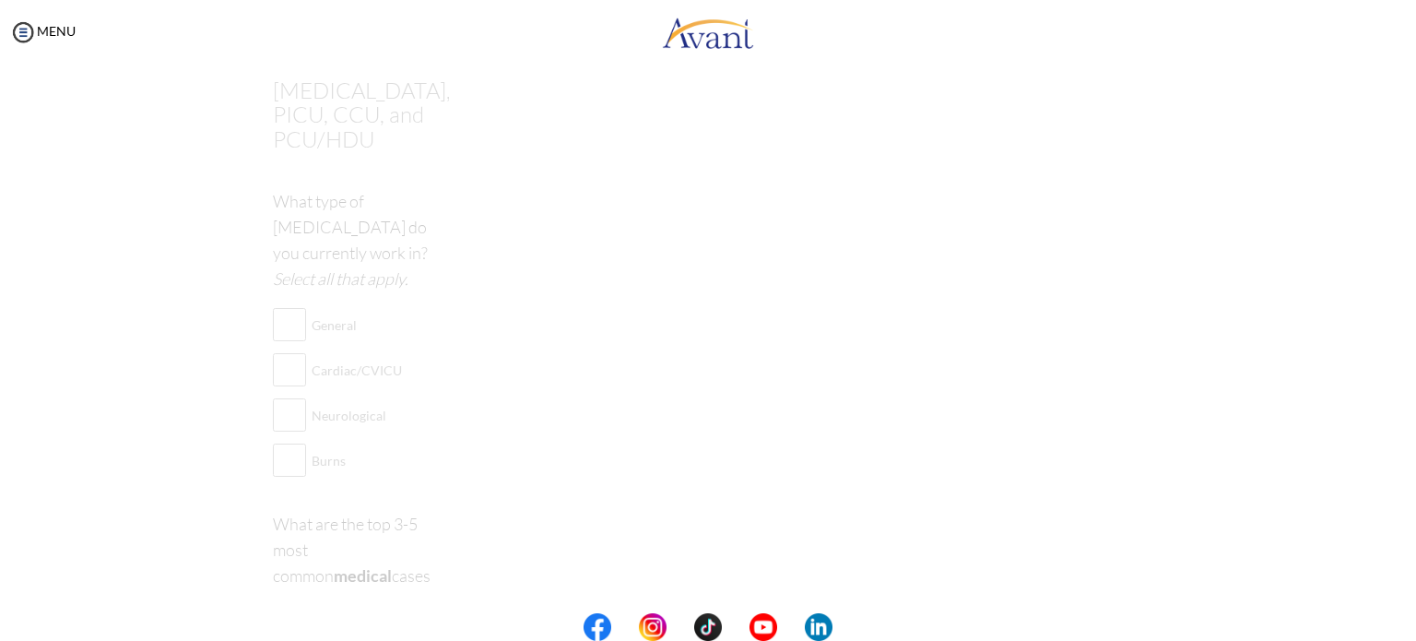
scroll to position [37, 0]
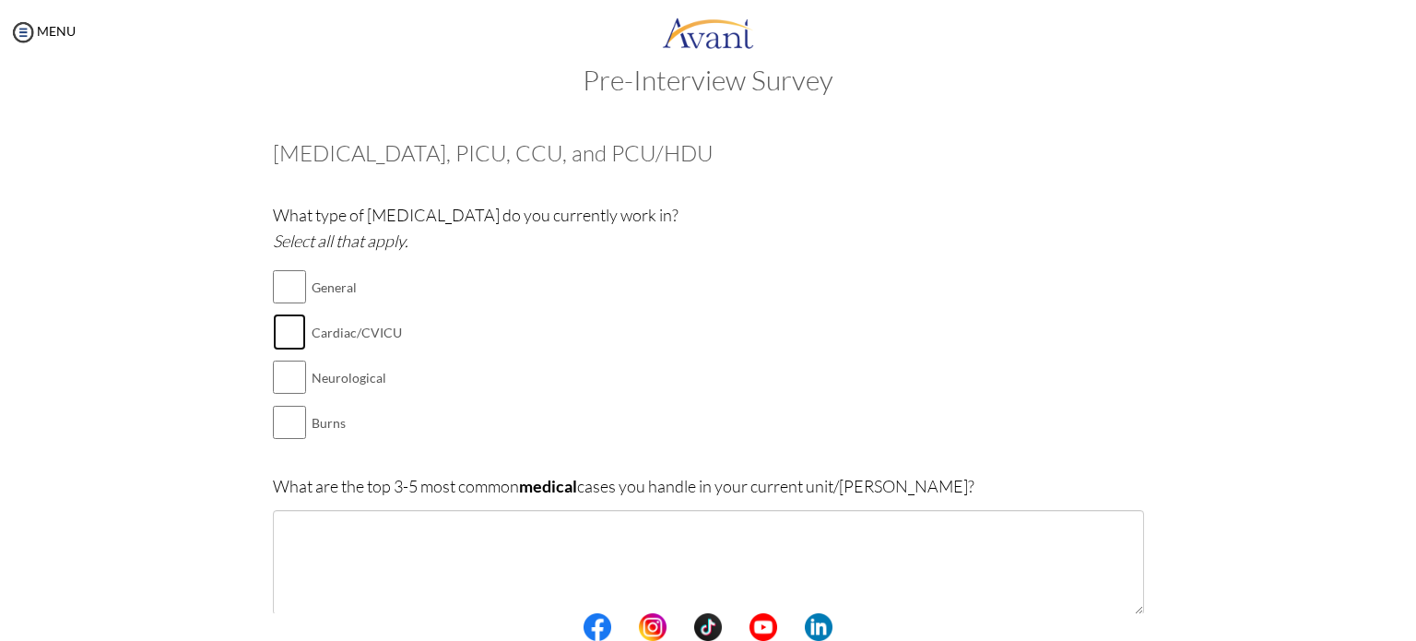
click at [277, 329] on input "checkbox" at bounding box center [289, 332] width 33 height 37
checkbox input "true"
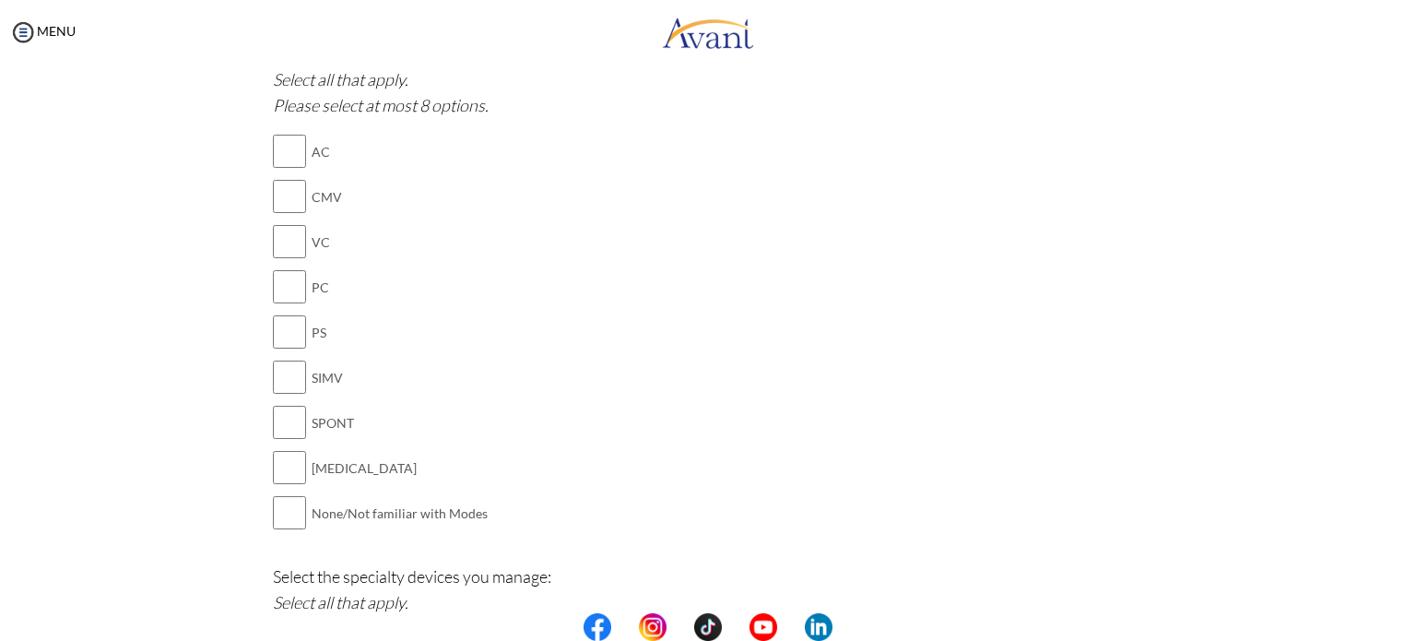
scroll to position [1343, 0]
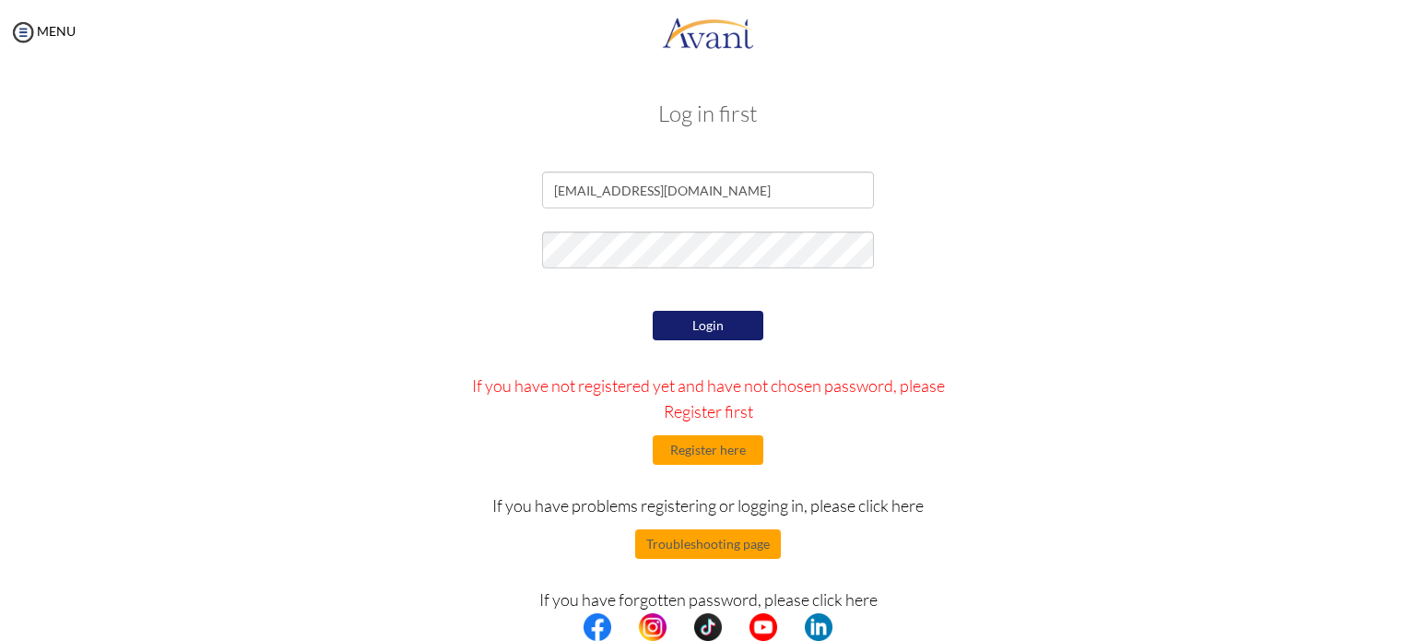
click at [730, 318] on button "Login" at bounding box center [708, 326] width 111 height 30
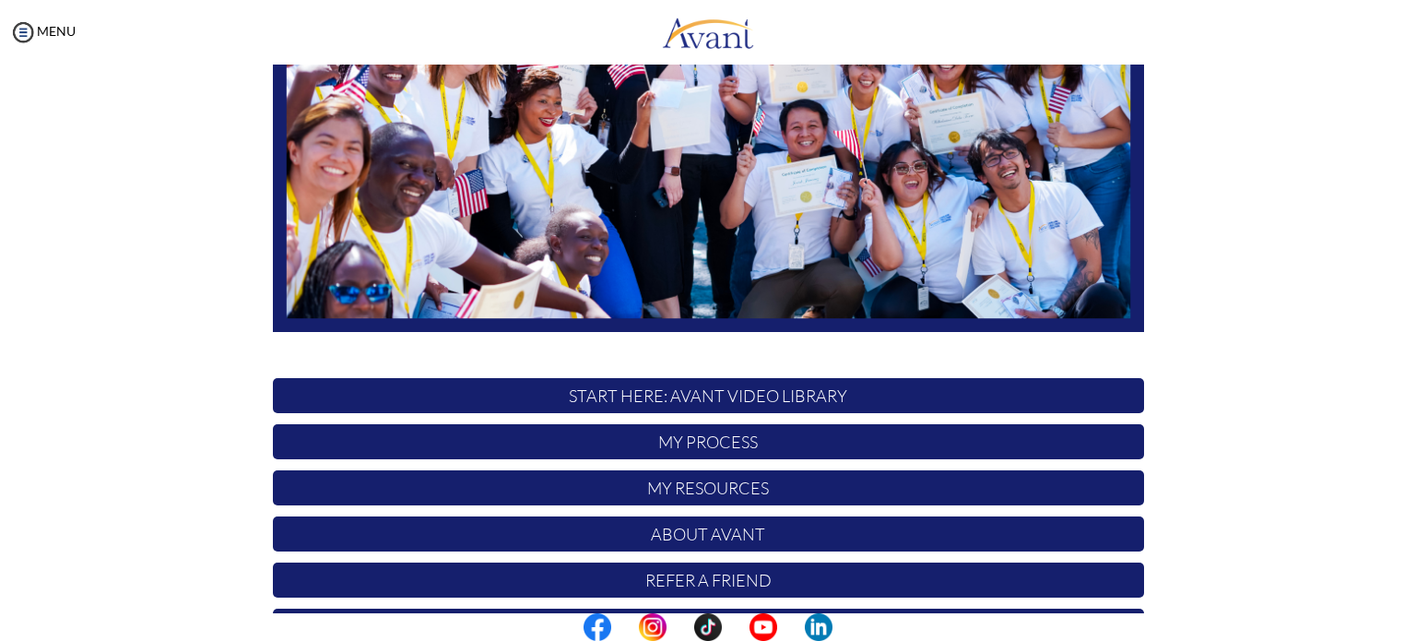
scroll to position [383, 0]
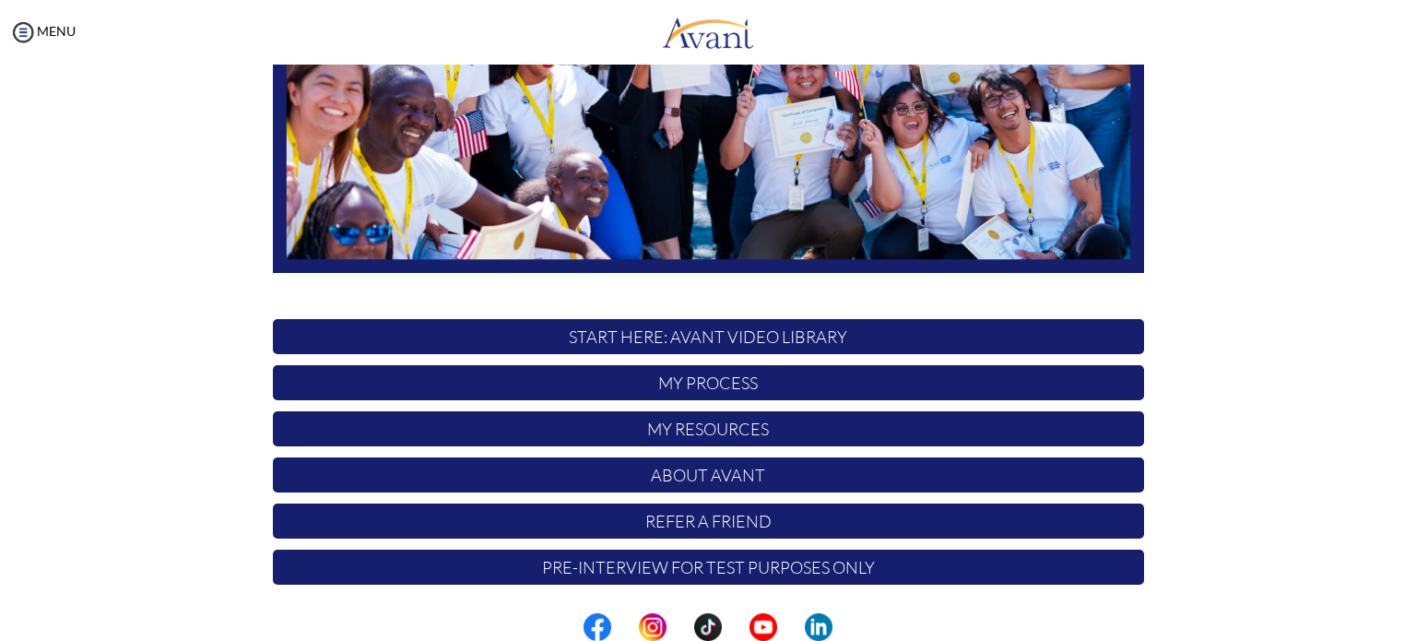
click at [745, 330] on p "START HERE: Avant Video Library" at bounding box center [708, 336] width 871 height 35
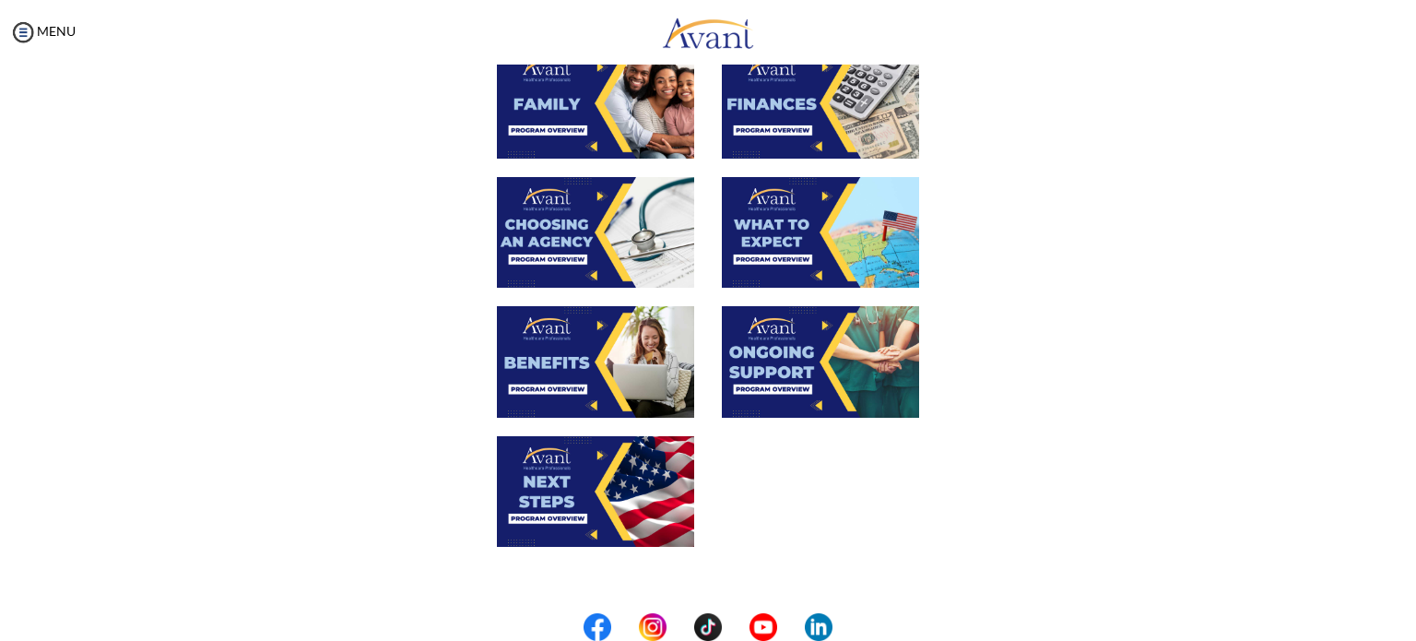
scroll to position [626, 0]
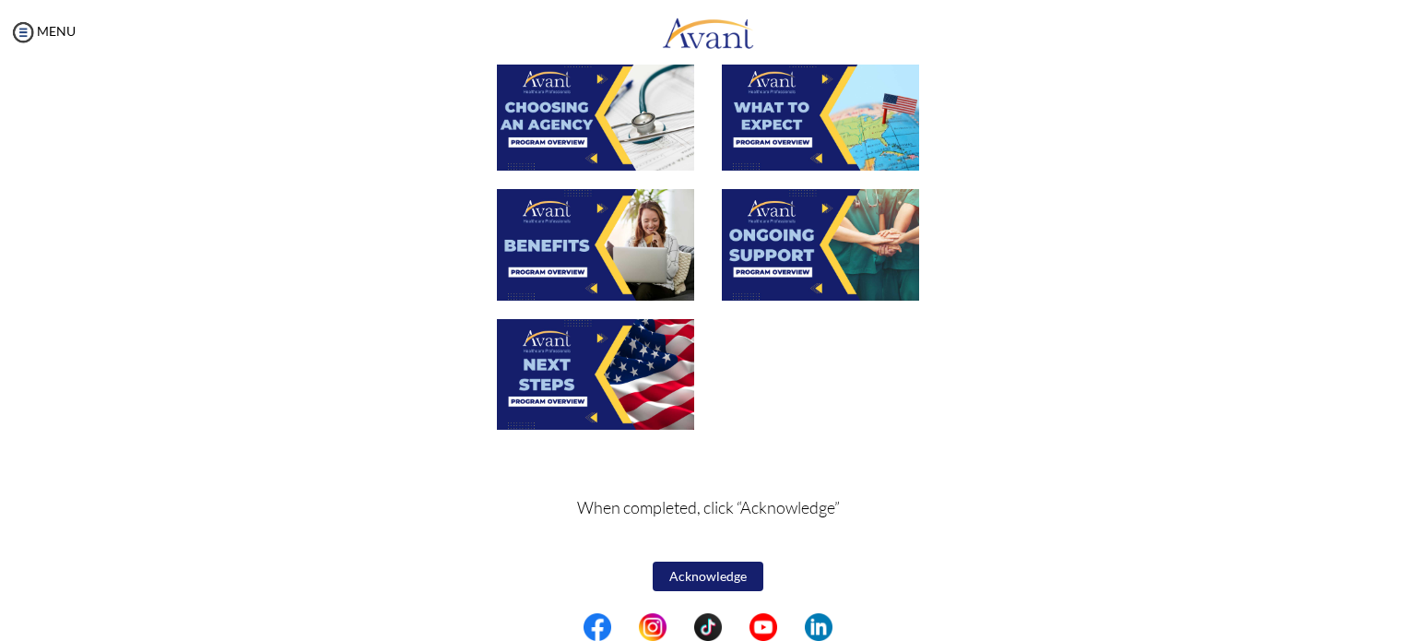
click at [725, 571] on button "Acknowledge" at bounding box center [708, 577] width 111 height 30
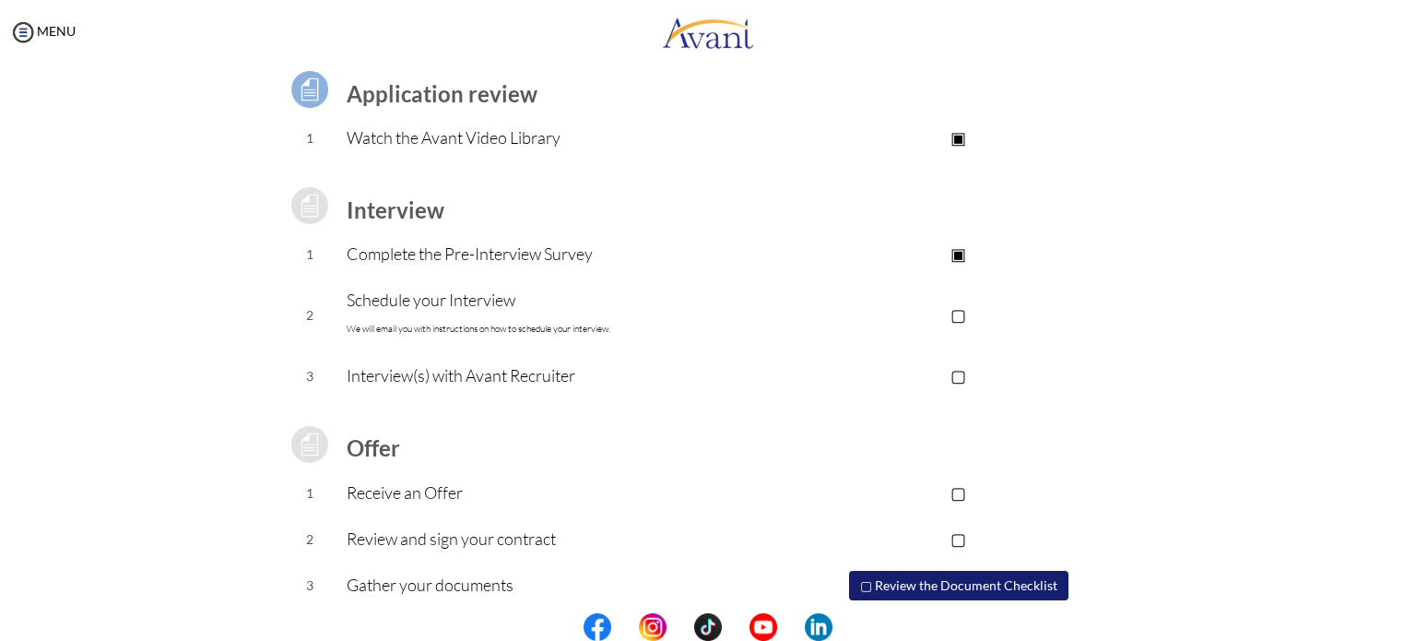
scroll to position [197, 0]
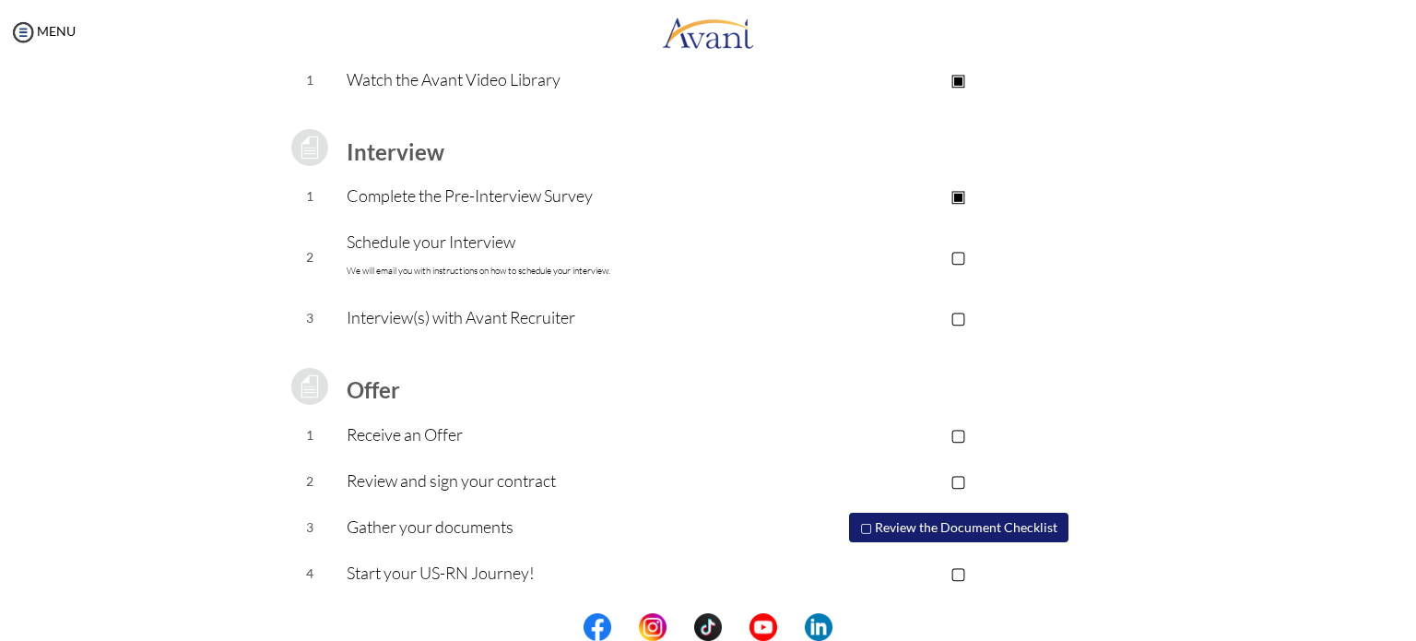
click at [1411, 630] on center at bounding box center [708, 627] width 1416 height 28
click at [996, 521] on button "▢ Review the Document Checklist" at bounding box center [958, 528] width 219 height 30
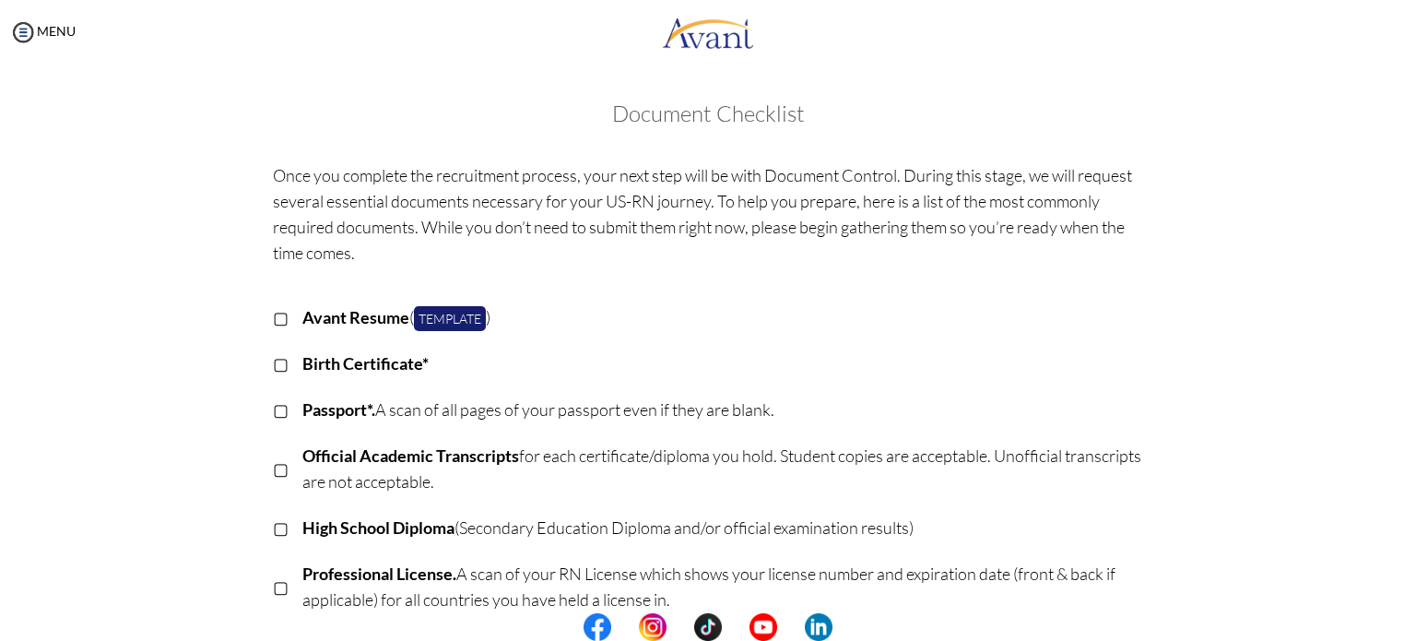
scroll to position [493, 0]
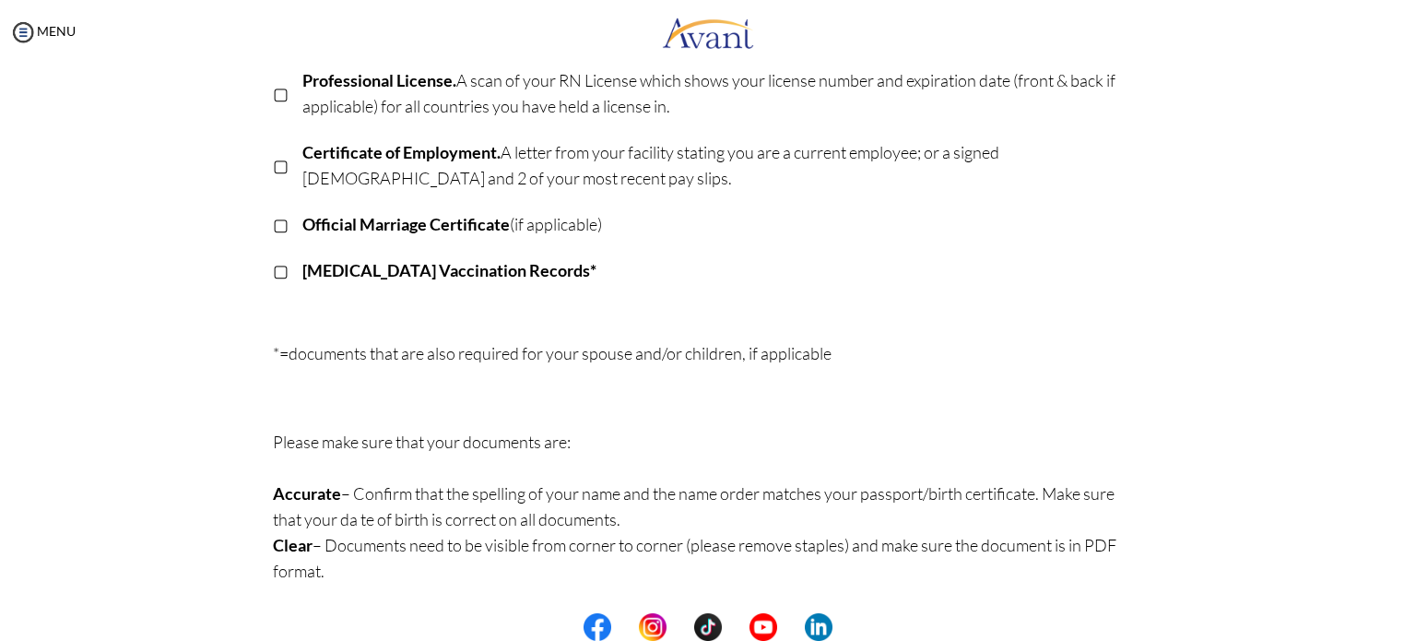
click at [1406, 617] on center at bounding box center [708, 627] width 1416 height 28
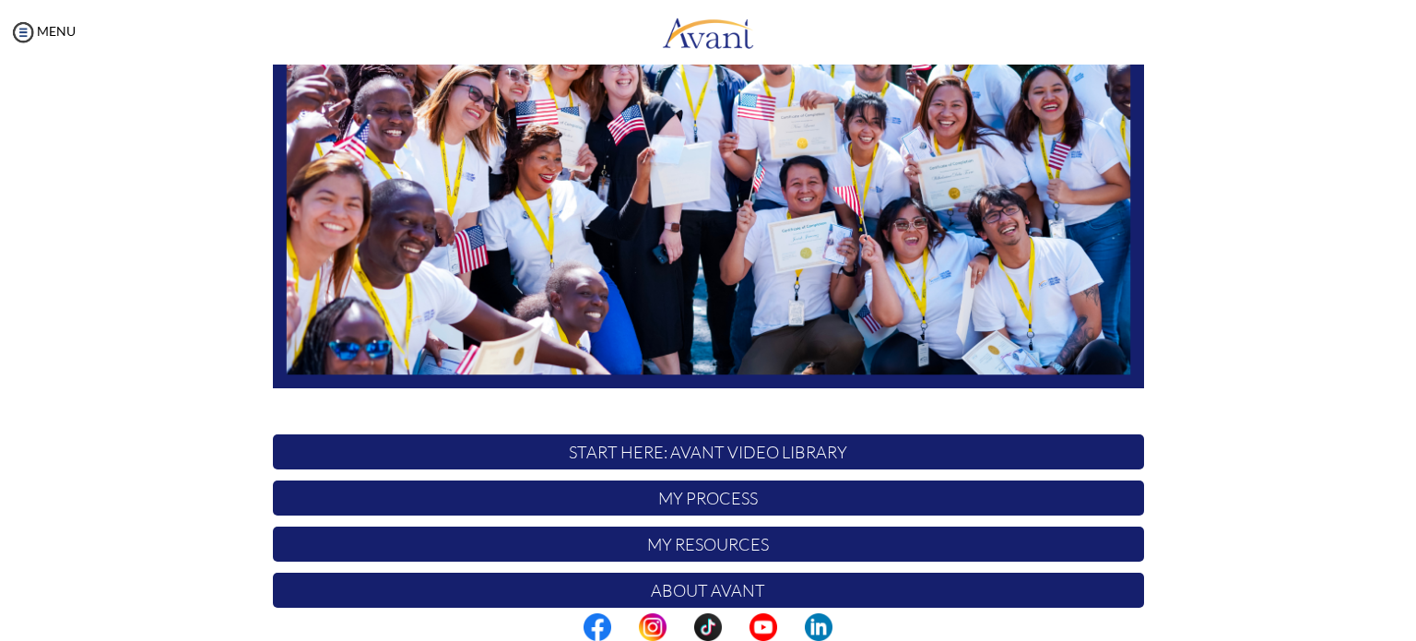
scroll to position [383, 0]
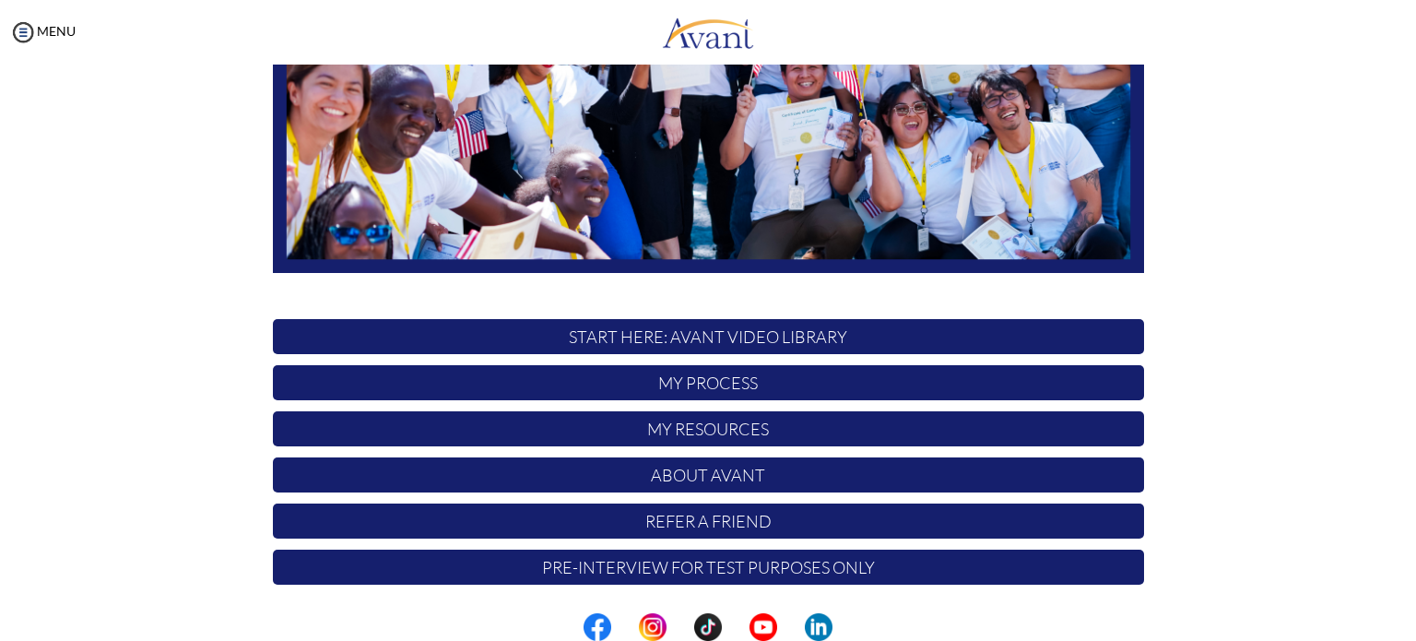
click at [760, 567] on p "Pre-Interview for test purposes only" at bounding box center [708, 567] width 871 height 35
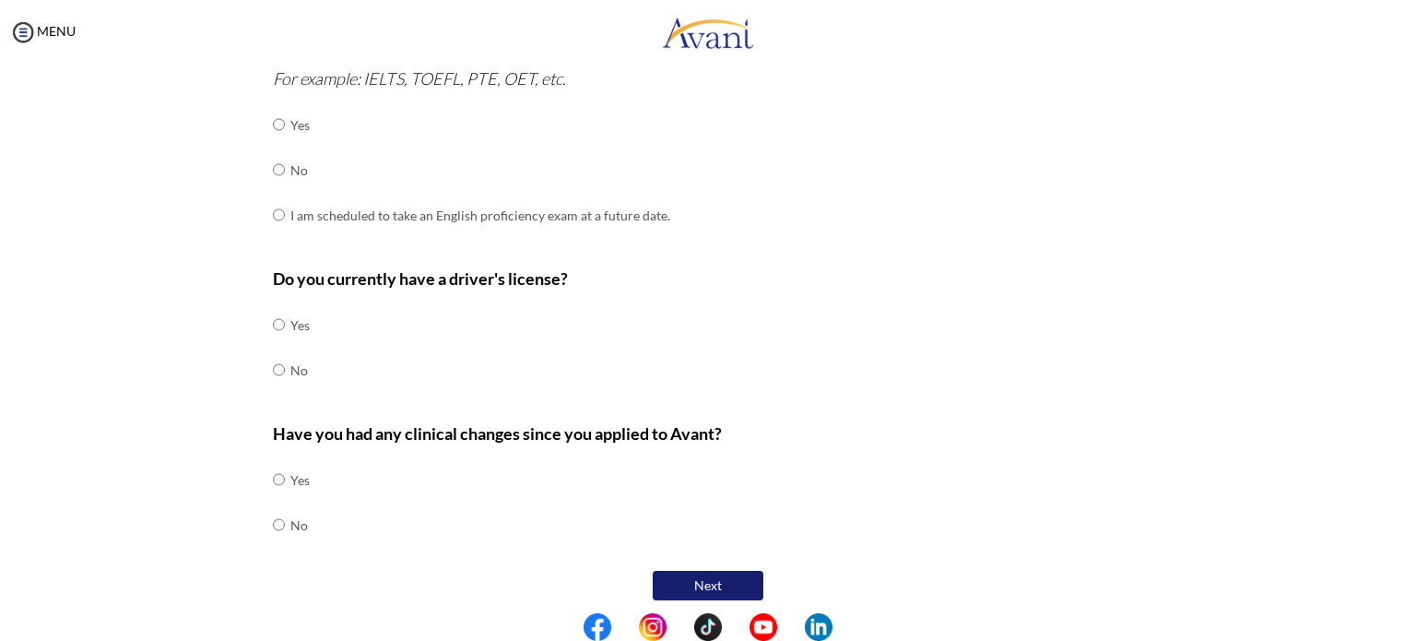
scroll to position [0, 0]
